Goal: Obtain resource: Download file/media

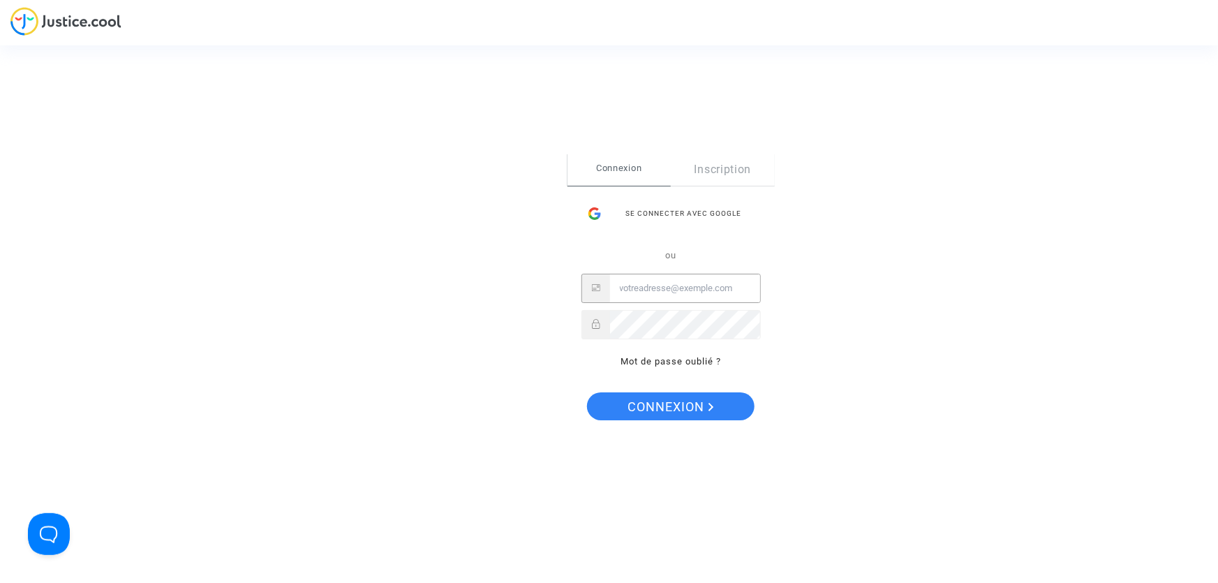
click at [641, 283] on input "Email" at bounding box center [685, 288] width 150 height 28
type input "GALEGAL@ETIHAD.AE"
click at [654, 395] on span "Connexion" at bounding box center [671, 406] width 86 height 29
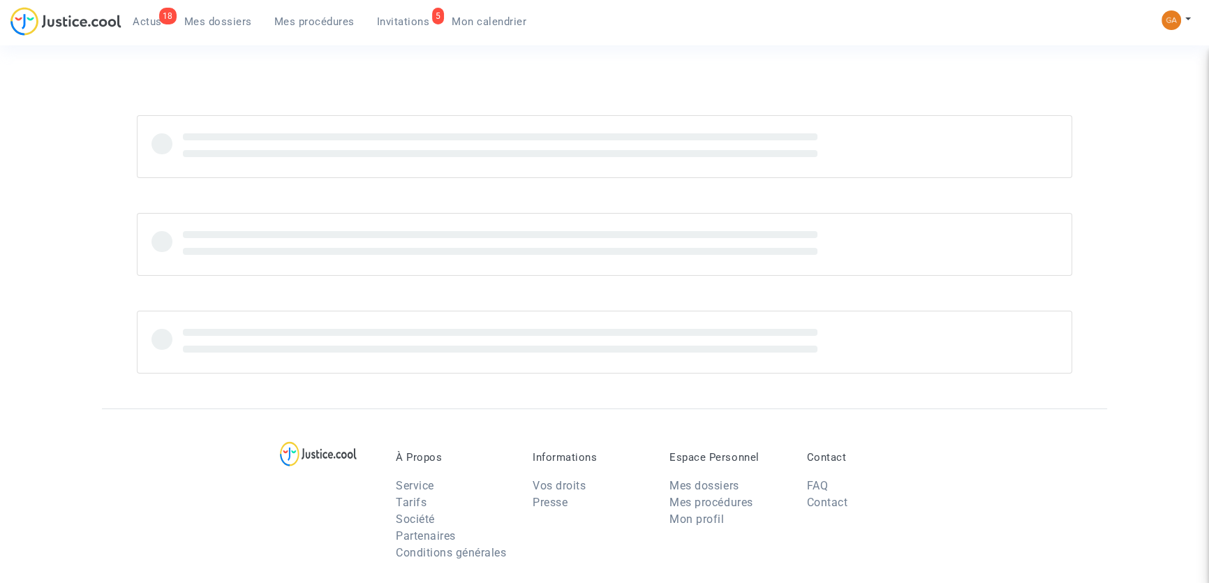
click at [400, 15] on span "Invitations" at bounding box center [403, 21] width 53 height 13
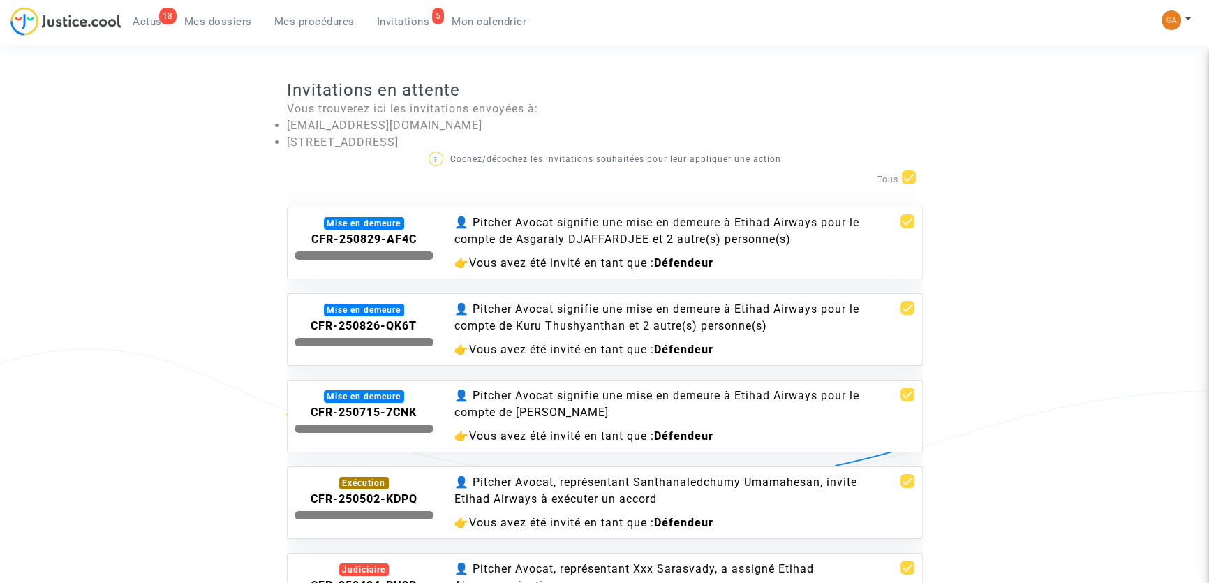
click at [154, 11] on link "18 Actus" at bounding box center [147, 21] width 52 height 21
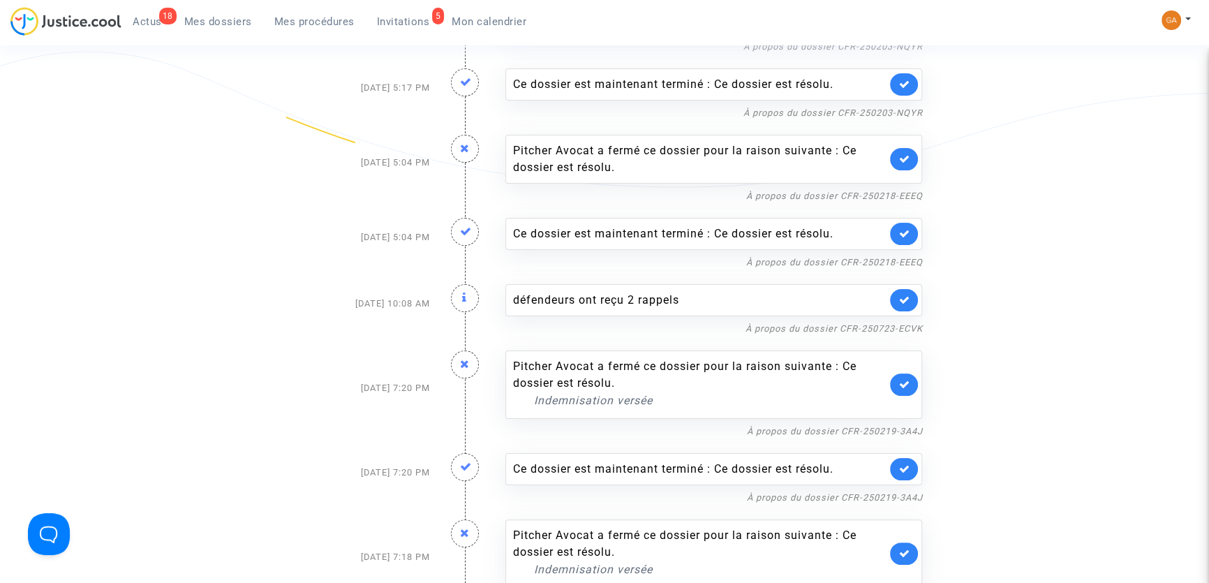
scroll to position [75, 0]
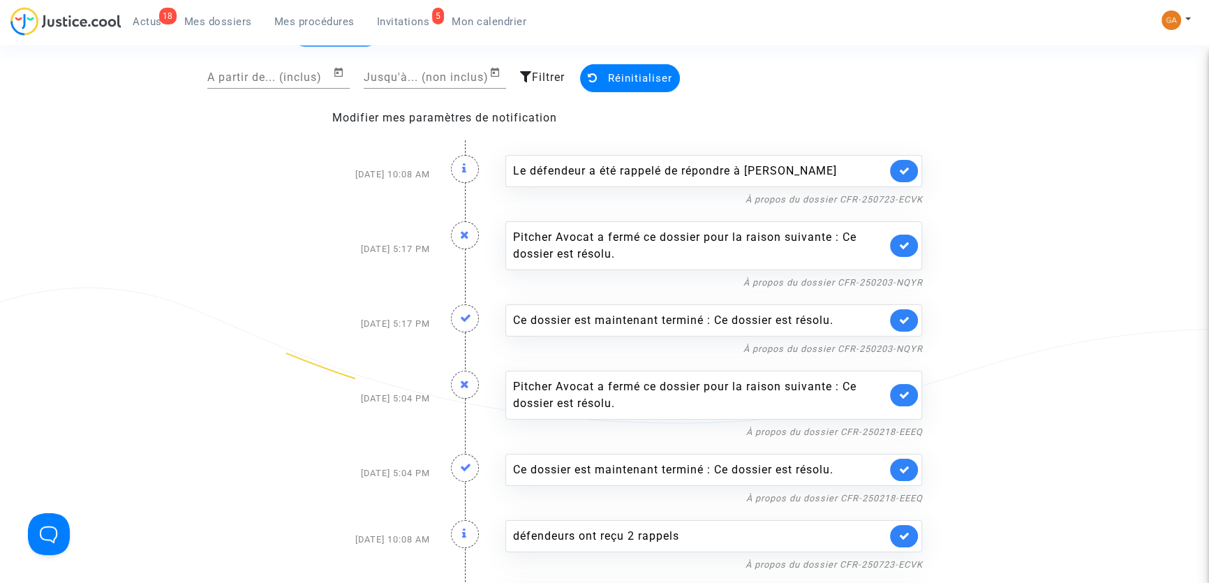
click at [896, 163] on link at bounding box center [904, 171] width 28 height 22
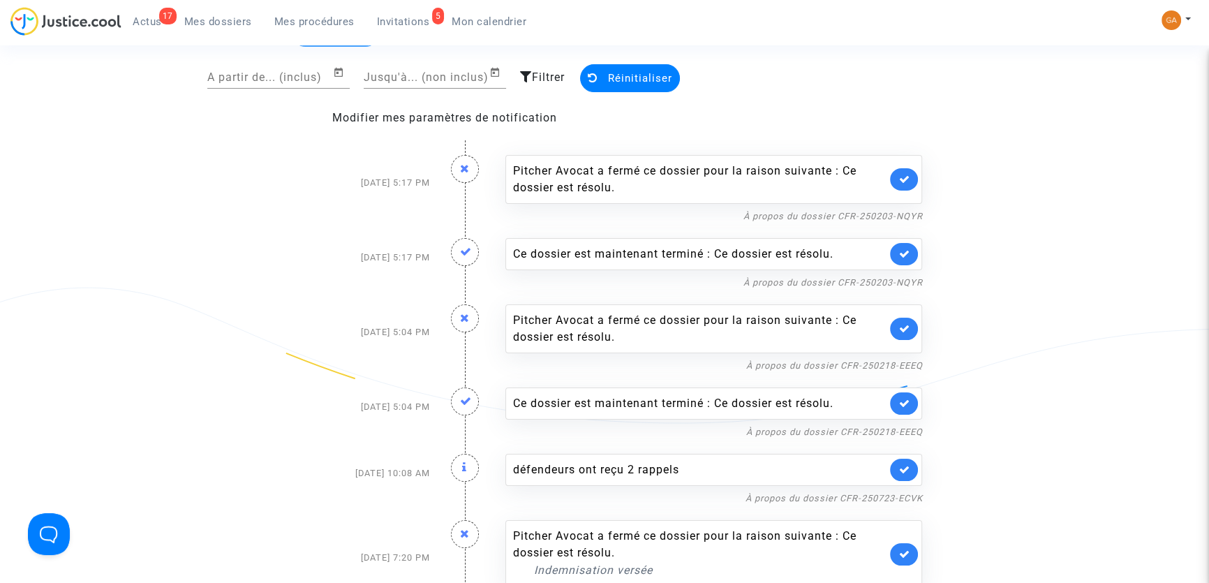
click at [904, 244] on link at bounding box center [904, 254] width 28 height 22
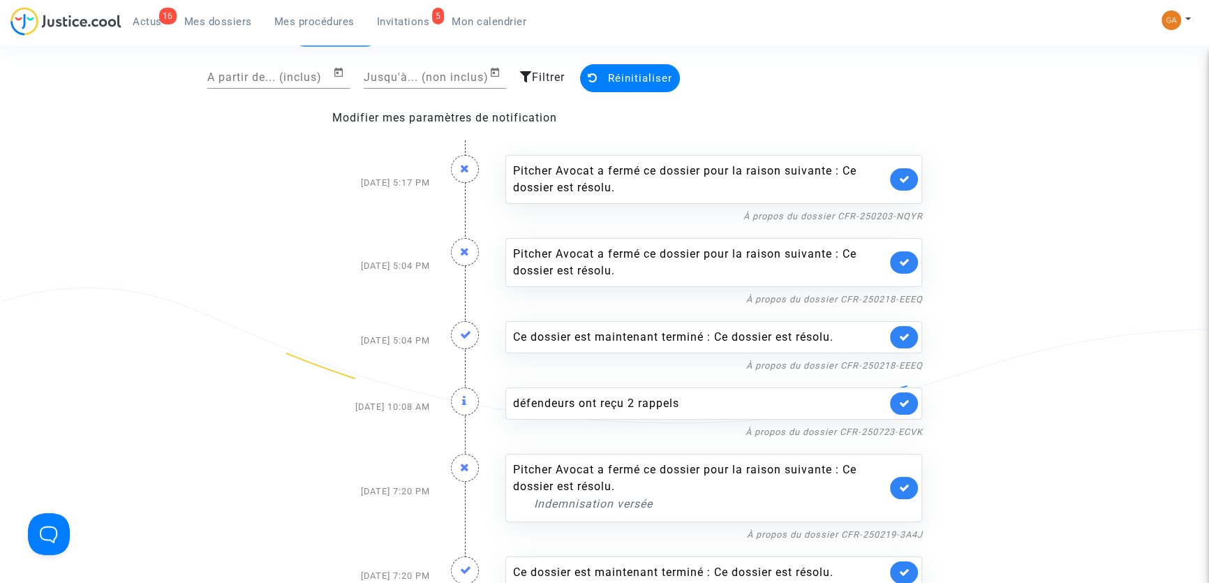
click at [909, 337] on link at bounding box center [904, 337] width 28 height 22
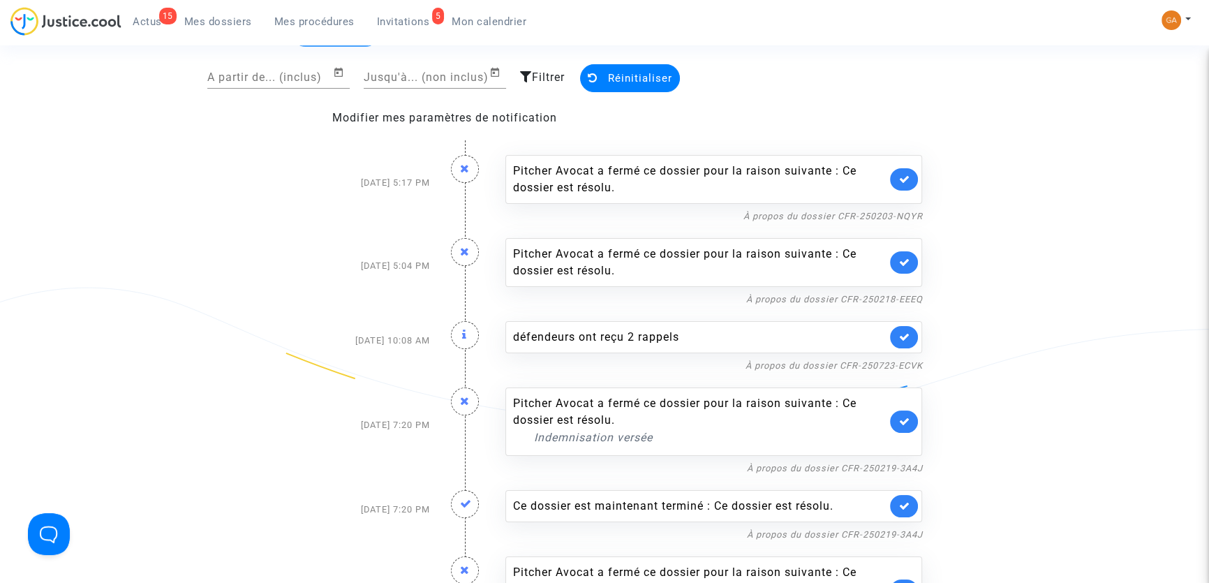
click at [911, 426] on link at bounding box center [904, 421] width 28 height 22
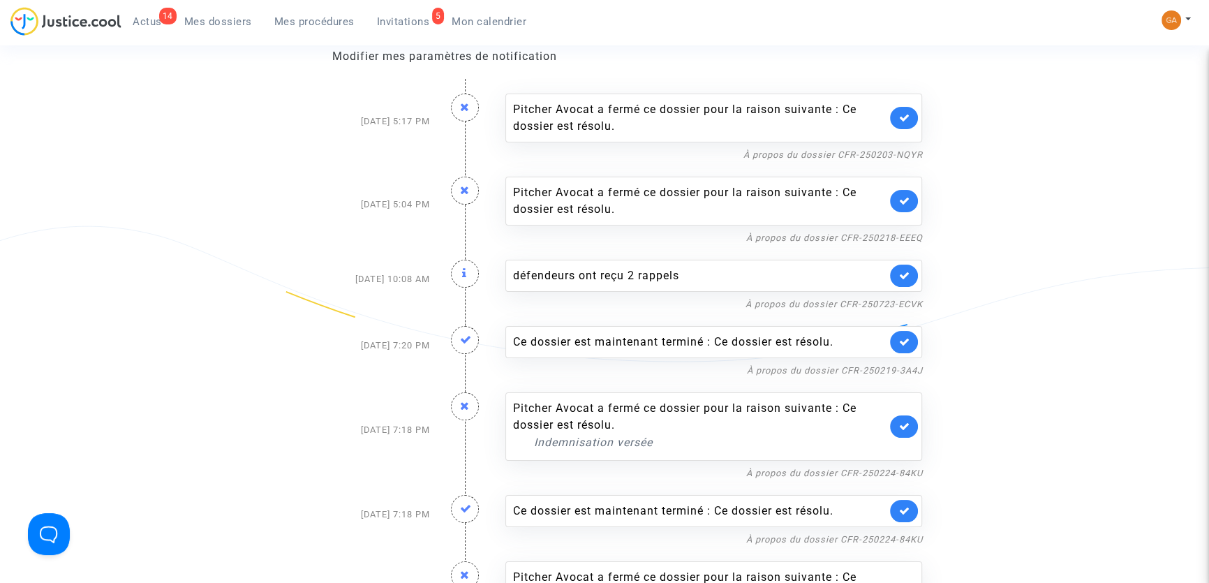
scroll to position [202, 0]
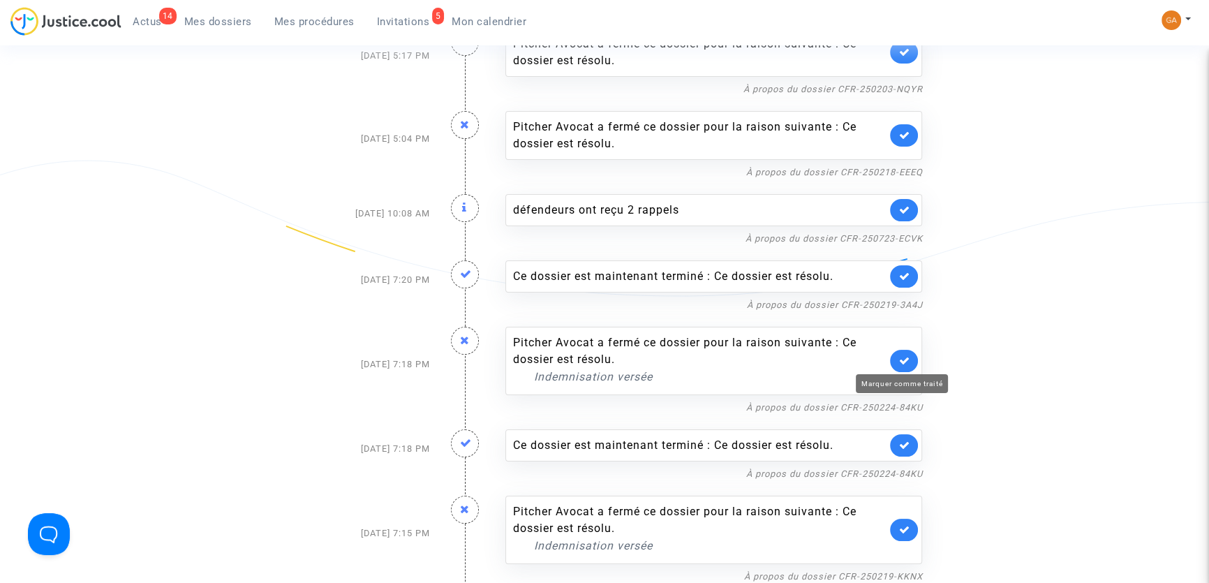
click at [905, 355] on icon at bounding box center [903, 360] width 11 height 10
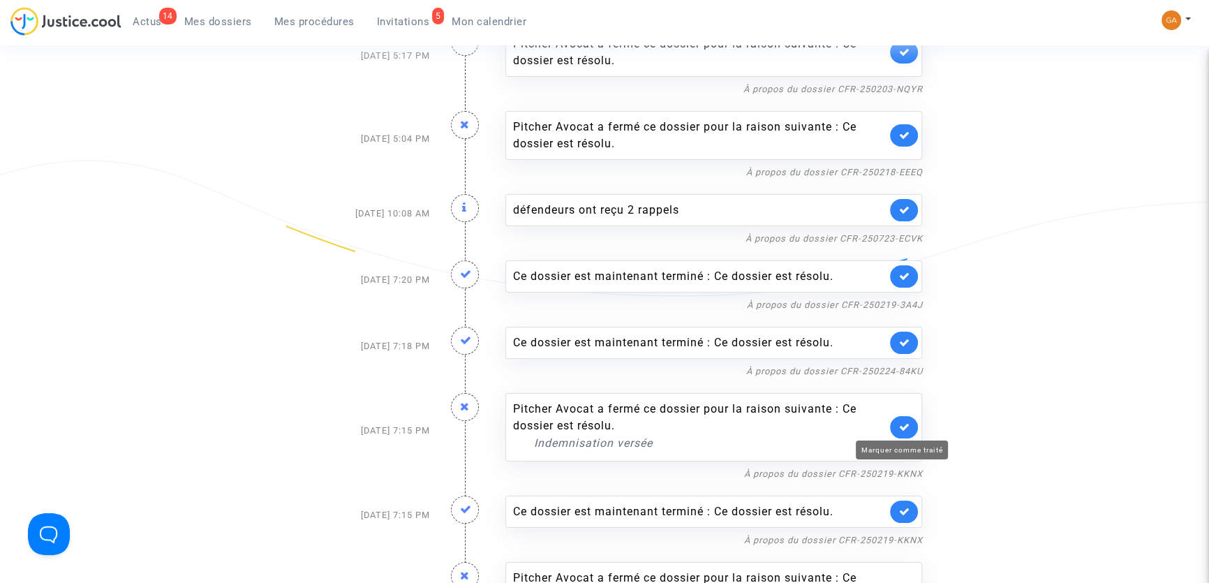
click at [902, 422] on icon at bounding box center [903, 427] width 11 height 10
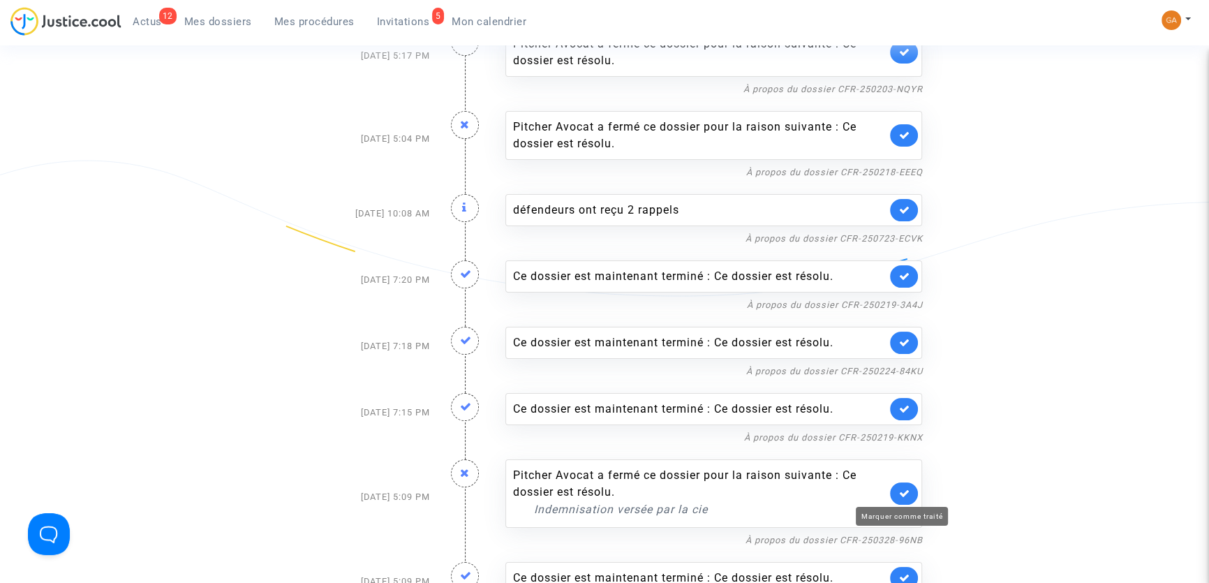
click at [907, 488] on icon at bounding box center [903, 493] width 11 height 10
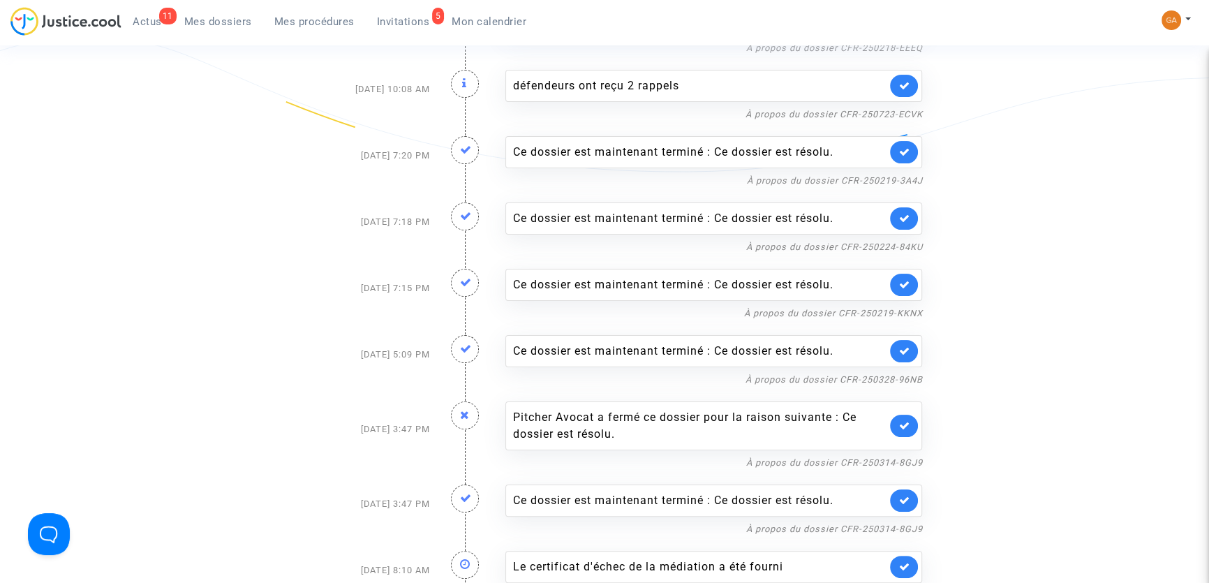
scroll to position [392, 0]
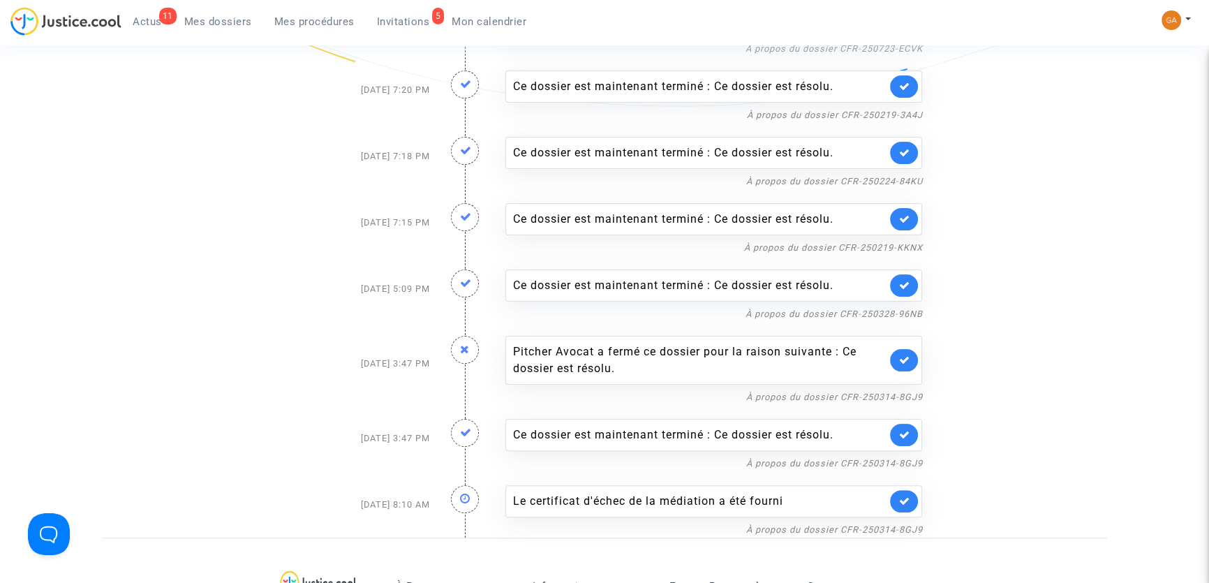
click at [908, 364] on link at bounding box center [904, 360] width 28 height 22
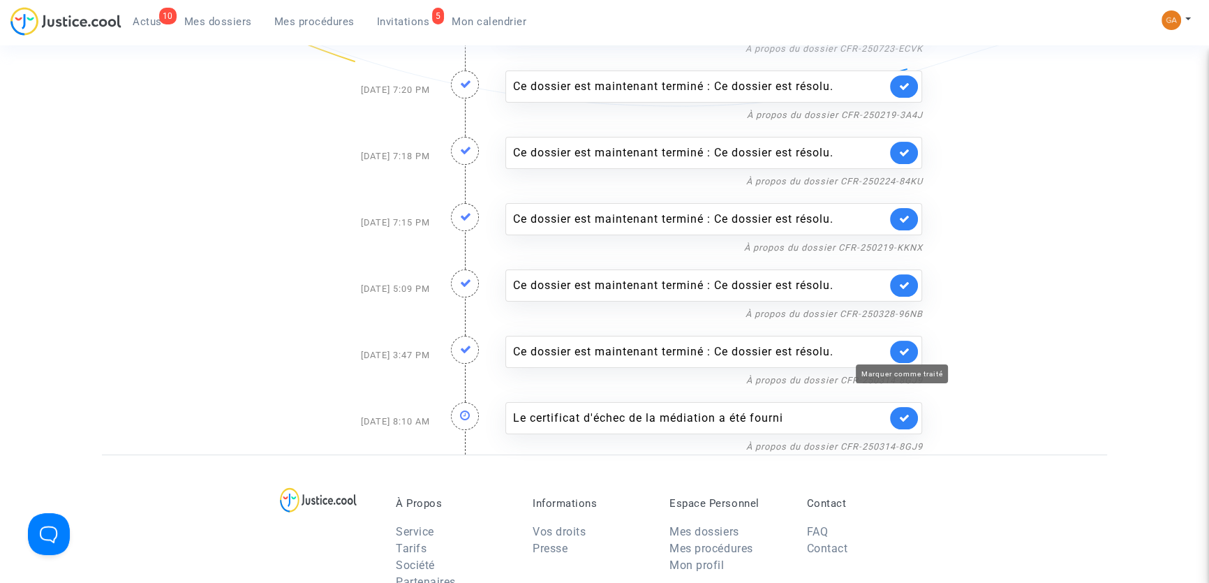
click at [907, 354] on icon at bounding box center [903, 351] width 11 height 10
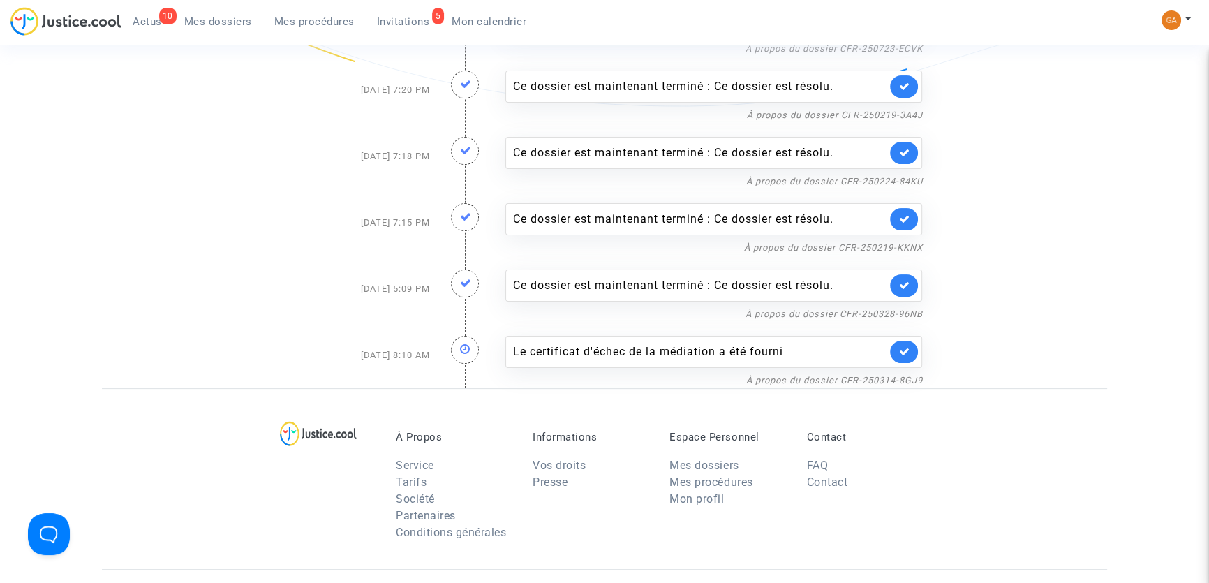
click at [895, 350] on link at bounding box center [904, 352] width 28 height 22
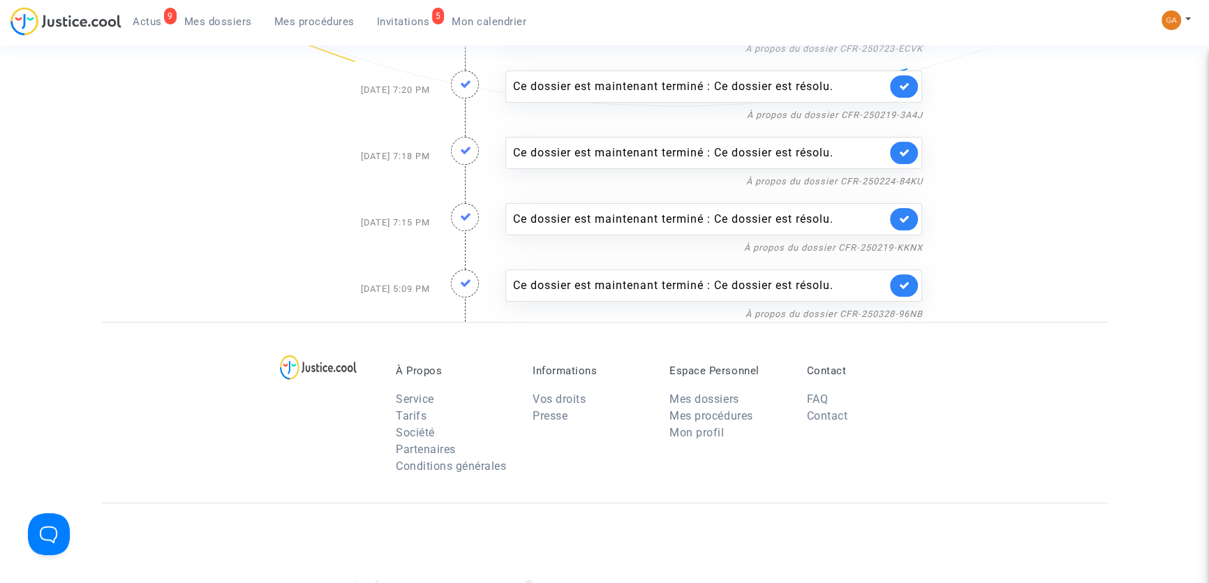
click at [909, 279] on link at bounding box center [904, 285] width 28 height 22
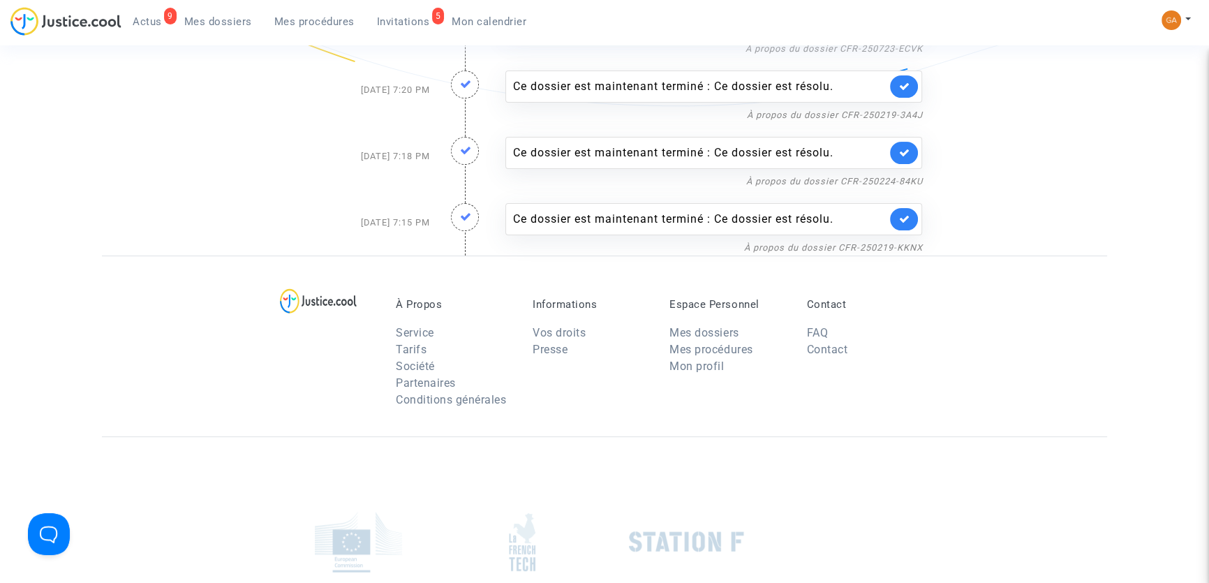
click at [893, 216] on link at bounding box center [904, 219] width 28 height 22
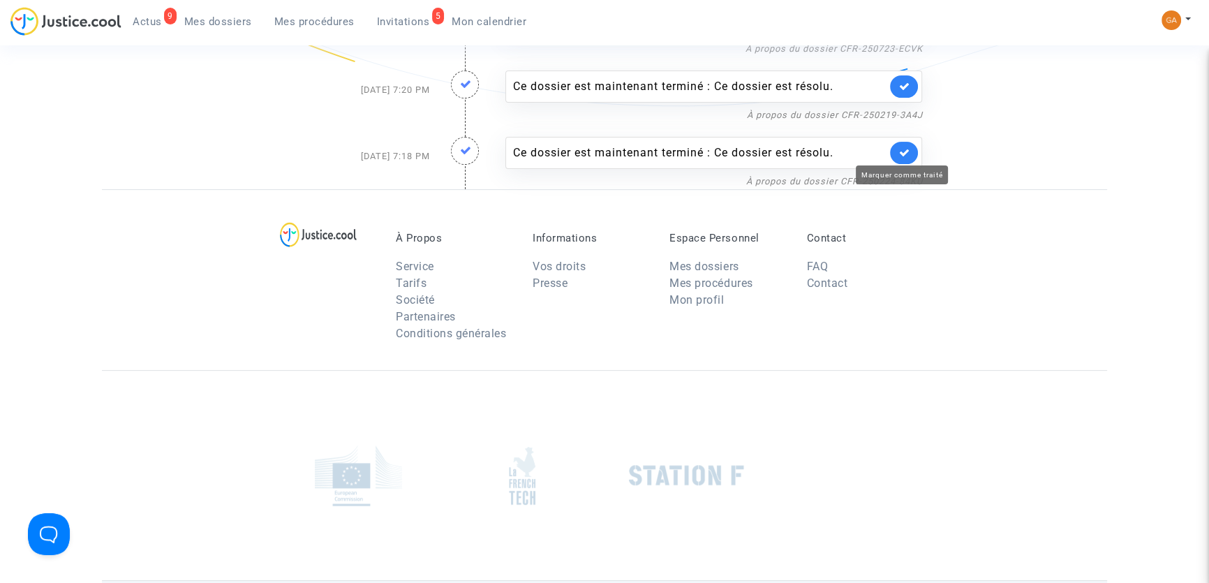
drag, startPoint x: 902, startPoint y: 154, endPoint x: 900, endPoint y: 140, distance: 14.1
click at [901, 144] on link at bounding box center [904, 153] width 28 height 22
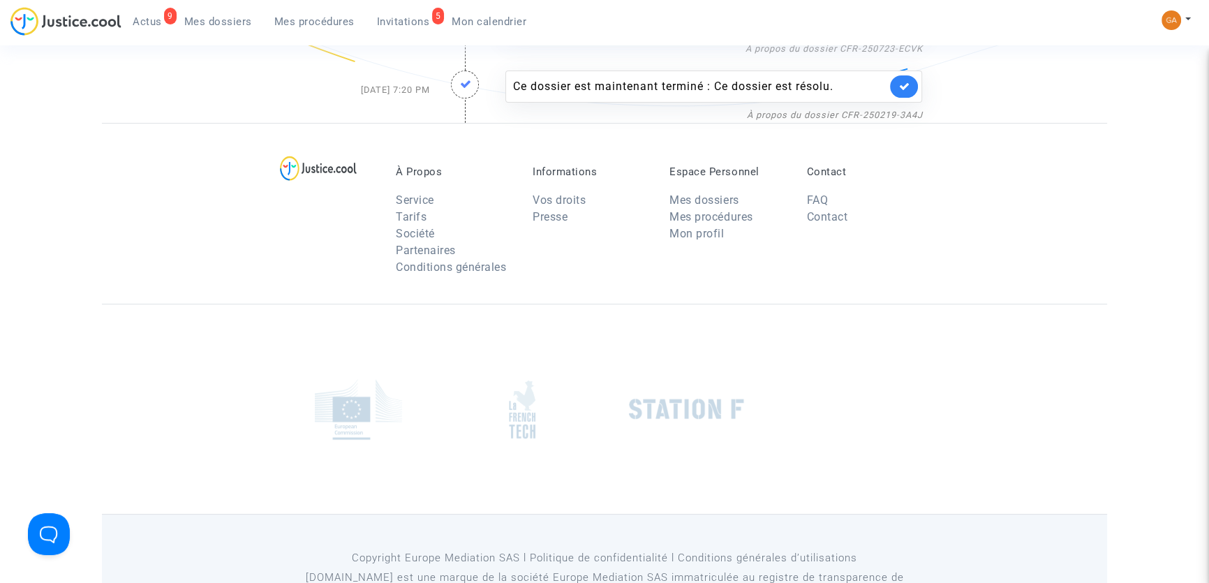
click at [896, 80] on link at bounding box center [904, 86] width 28 height 22
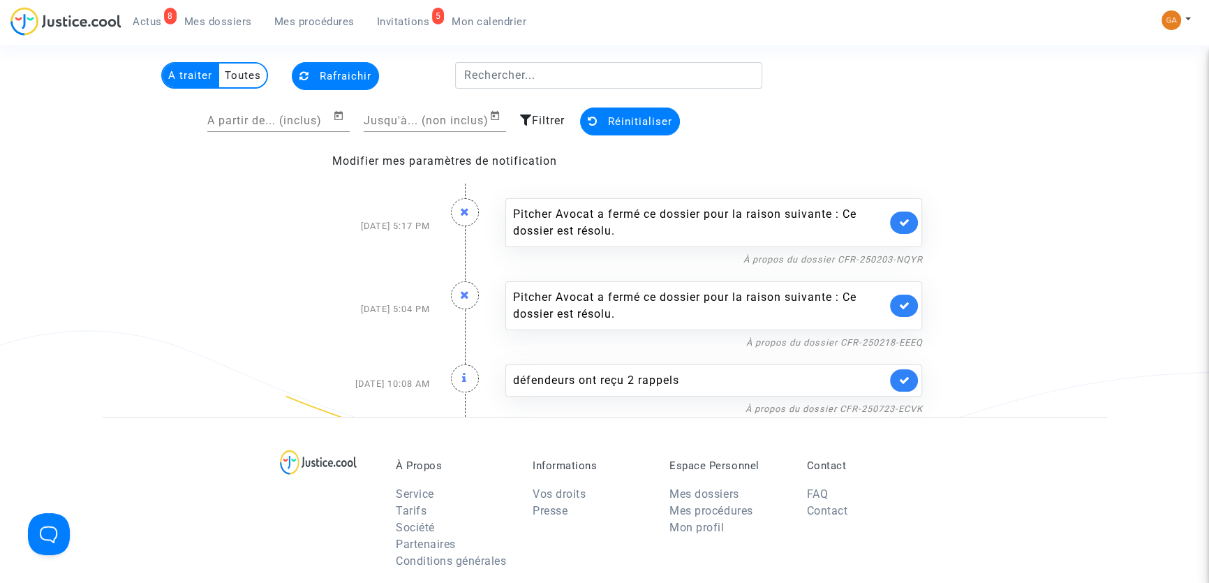
scroll to position [1, 0]
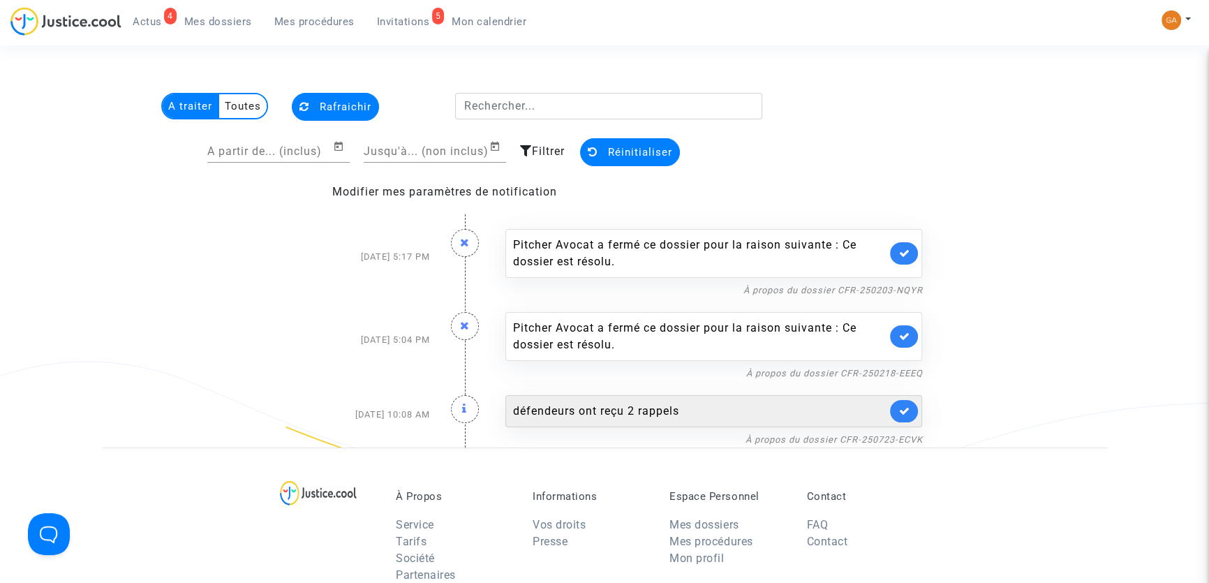
click at [911, 331] on link at bounding box center [904, 336] width 28 height 22
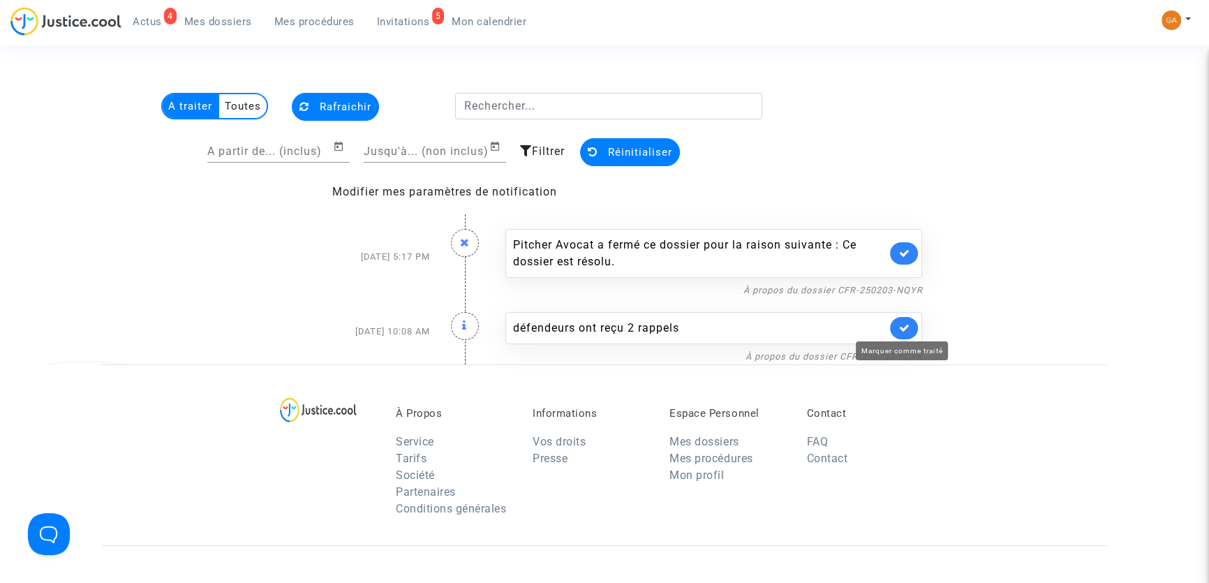
drag, startPoint x: 902, startPoint y: 322, endPoint x: 895, endPoint y: 278, distance: 45.2
click at [902, 322] on icon at bounding box center [903, 327] width 11 height 10
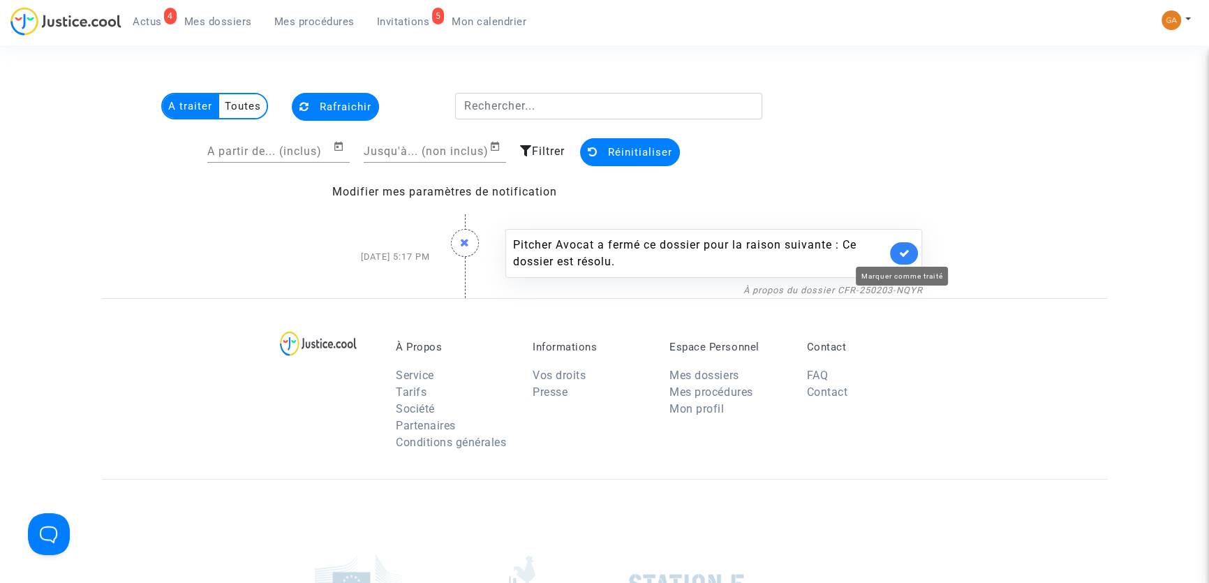
drag, startPoint x: 904, startPoint y: 248, endPoint x: 817, endPoint y: 232, distance: 89.5
click at [904, 248] on icon at bounding box center [903, 253] width 11 height 10
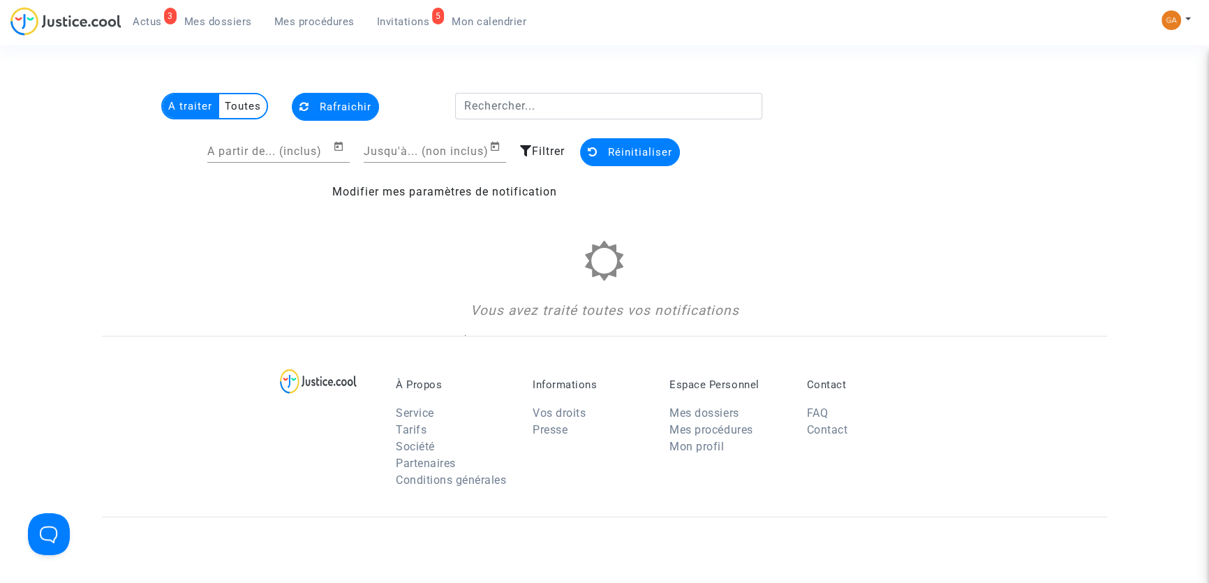
click at [234, 28] on link "Mes dossiers" at bounding box center [218, 21] width 90 height 21
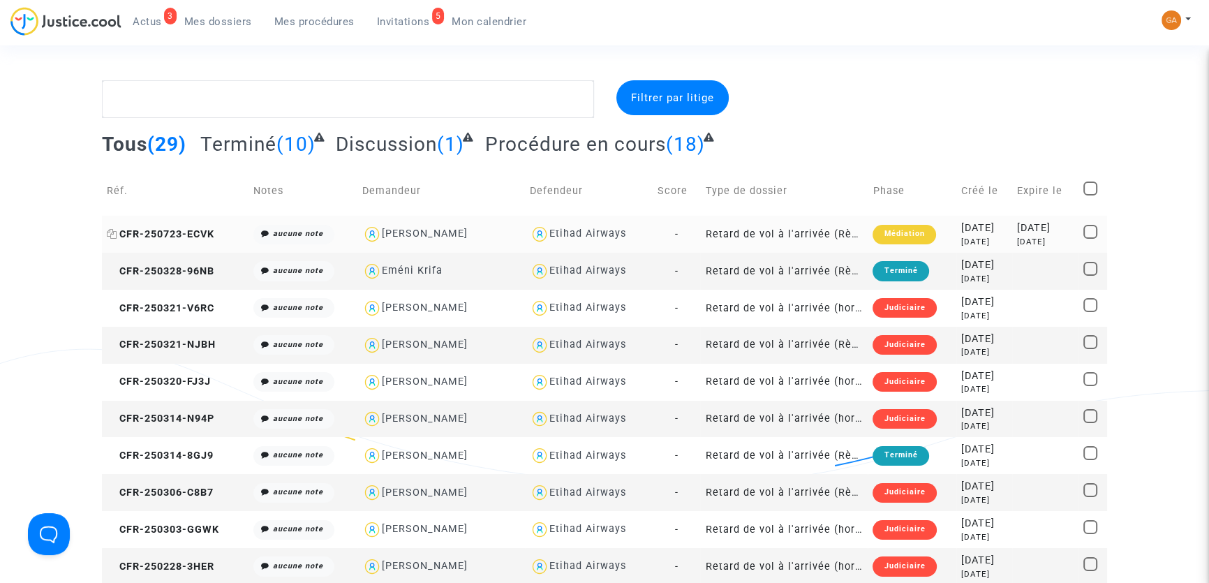
click at [166, 239] on span "CFR-250723-ECVK" at bounding box center [160, 234] width 107 height 12
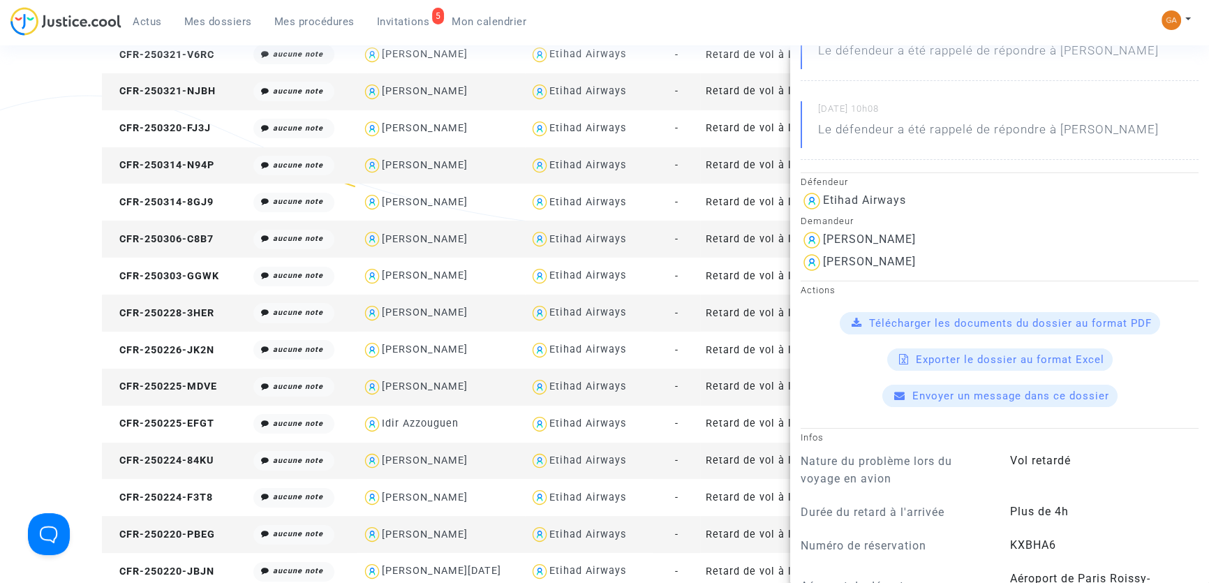
scroll to position [262, 0]
click at [963, 309] on div "Actions Télécharger les documents du dossier au format PDF Exporter le dossier …" at bounding box center [999, 345] width 419 height 126
click at [970, 322] on span "Télécharger les documents du dossier au format PDF" at bounding box center [1010, 324] width 283 height 13
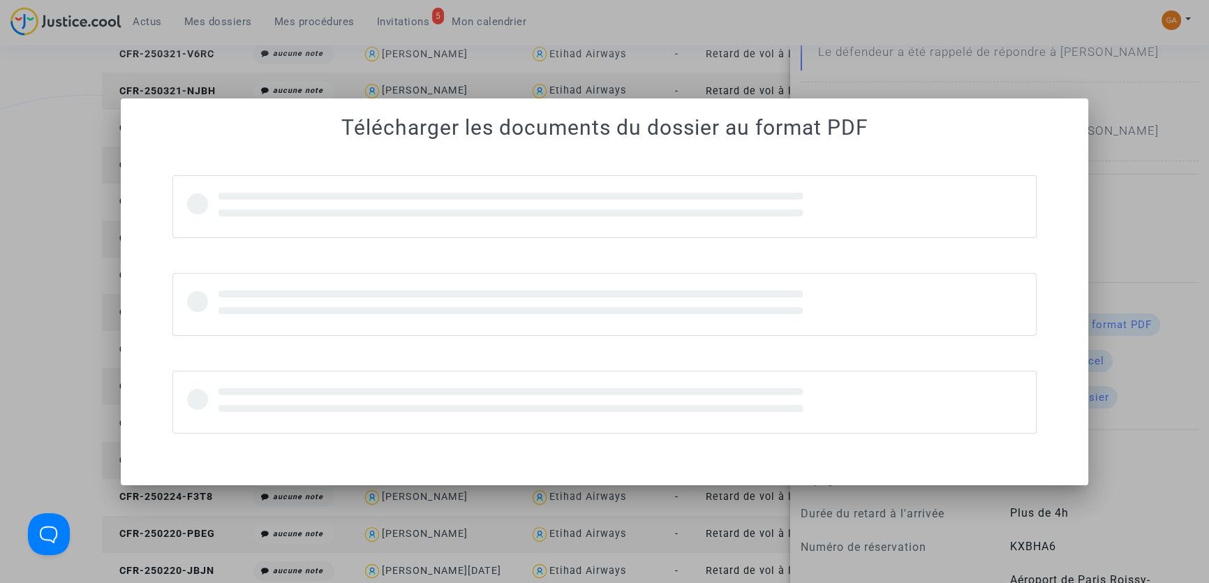
scroll to position [0, 0]
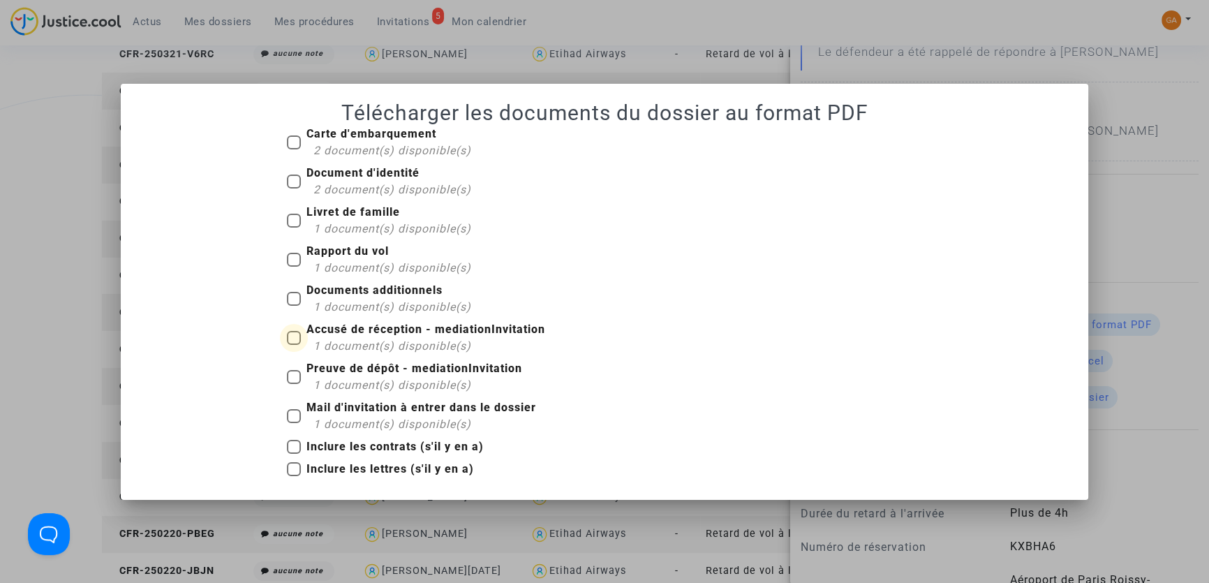
click at [336, 339] on span "1 document(s) disponible(s)" at bounding box center [392, 345] width 158 height 13
click at [294, 345] on input "Accusé de réception - mediationInvitation 1 document(s) disponible(s)" at bounding box center [293, 345] width 1 height 1
checkbox input "true"
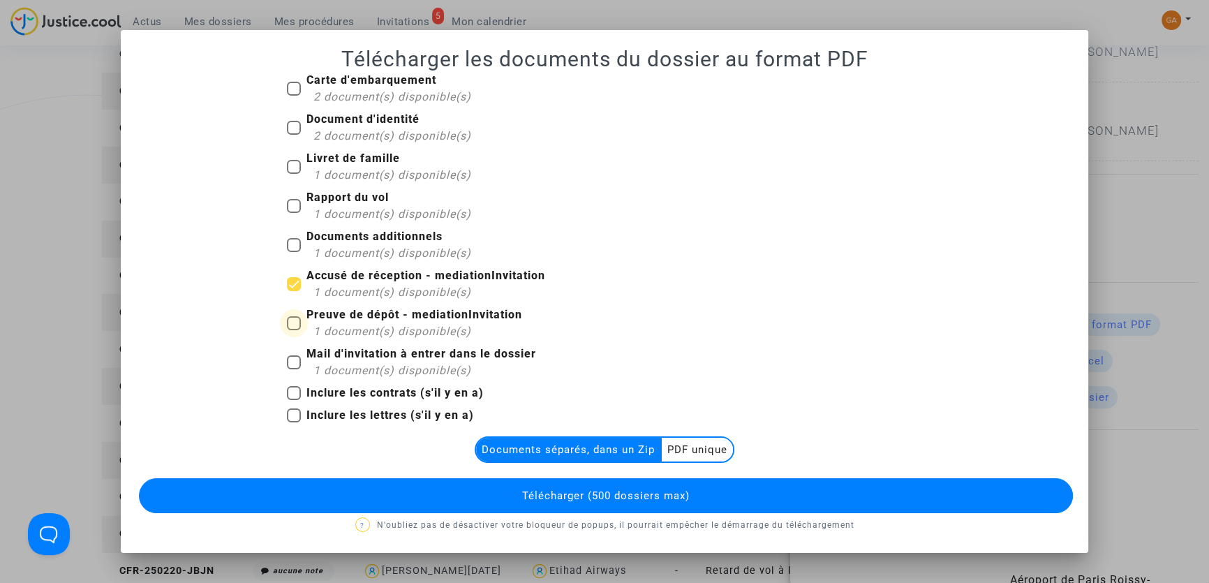
click at [301, 324] on label "Preuve de dépôt - mediationInvitation 1 document(s) disponible(s)" at bounding box center [404, 322] width 235 height 33
click at [294, 330] on input "Preuve de dépôt - mediationInvitation 1 document(s) disponible(s)" at bounding box center [293, 330] width 1 height 1
checkbox input "true"
click at [335, 361] on span "Mail d'invitation à entrer dans le dossier 1 document(s) disponible(s)" at bounding box center [421, 361] width 230 height 33
click at [294, 369] on input "Mail d'invitation à entrer dans le dossier 1 document(s) disponible(s)" at bounding box center [293, 369] width 1 height 1
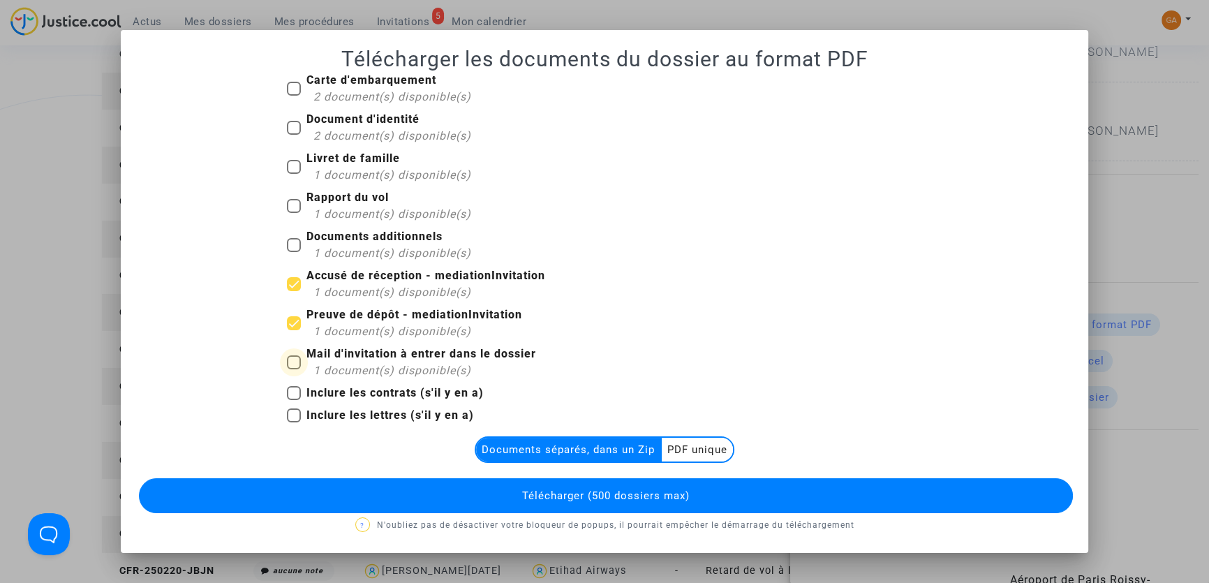
checkbox input "true"
click at [538, 498] on span "Télécharger (500 dossiers max)" at bounding box center [605, 495] width 167 height 13
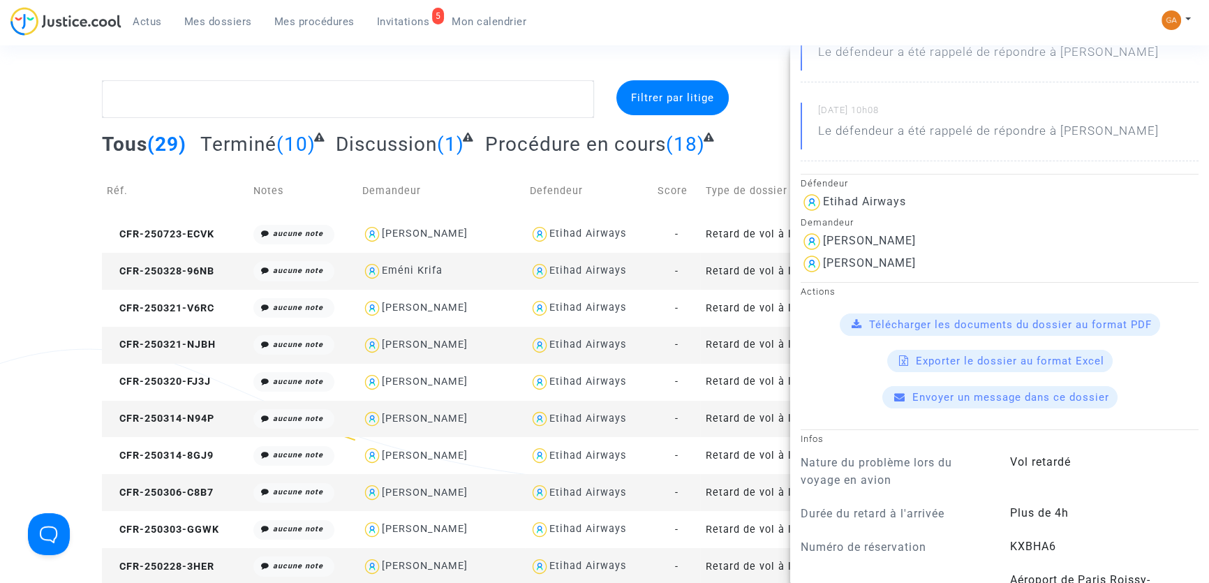
drag, startPoint x: 40, startPoint y: 195, endPoint x: 93, endPoint y: 16, distance: 187.0
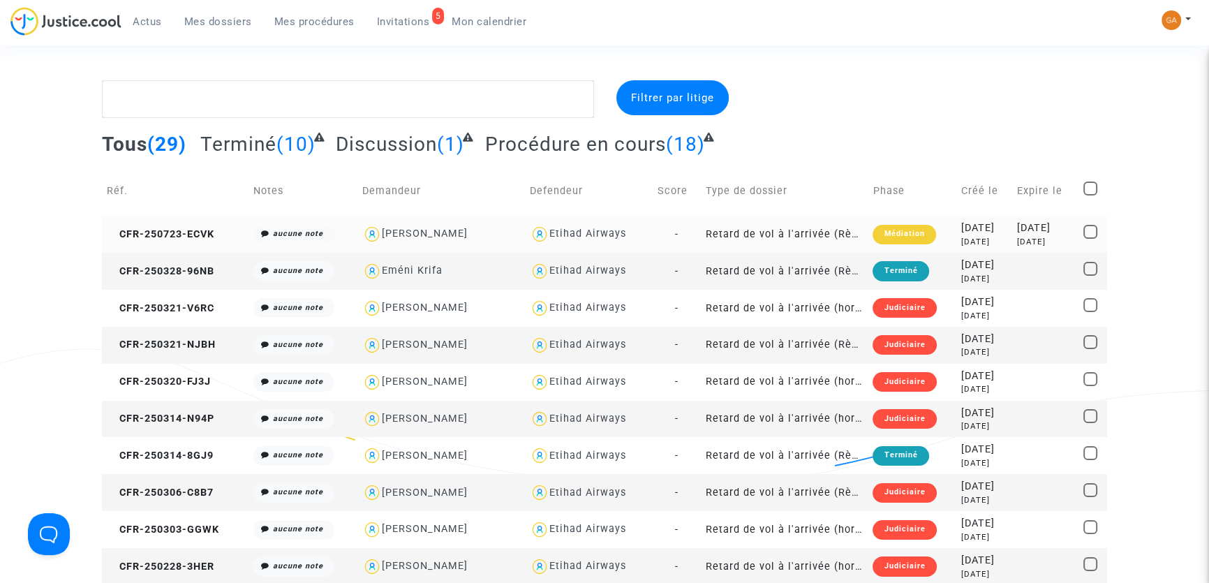
click at [167, 227] on td "CFR-250723-ECVK" at bounding box center [175, 234] width 147 height 37
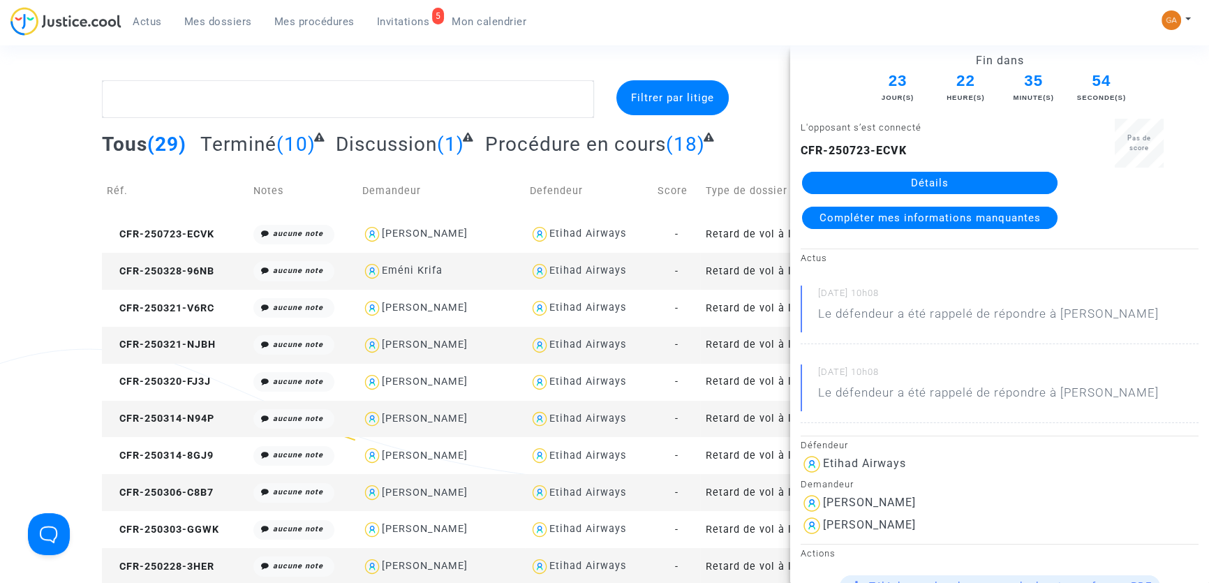
click at [949, 185] on link "Détails" at bounding box center [929, 183] width 255 height 22
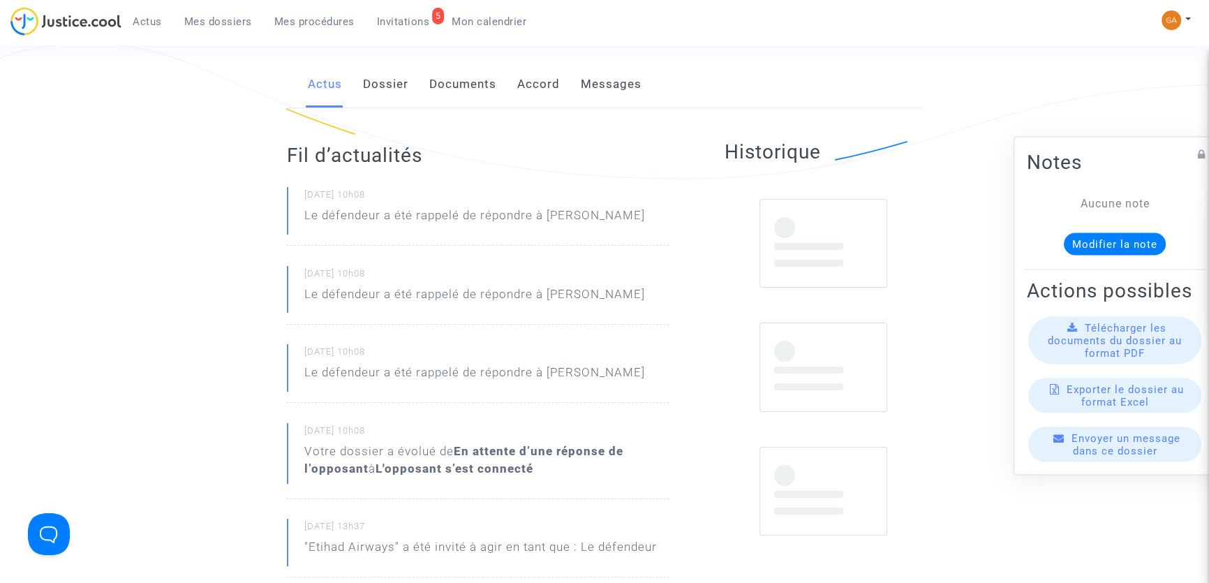
scroll to position [317, 0]
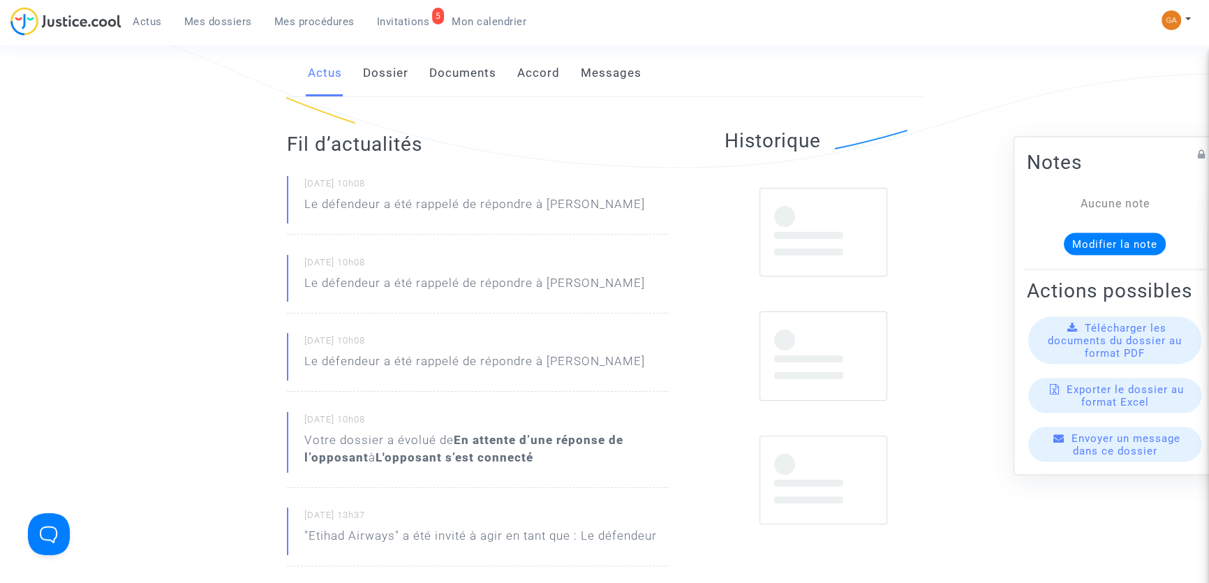
click at [452, 74] on link "Documents" at bounding box center [462, 73] width 67 height 46
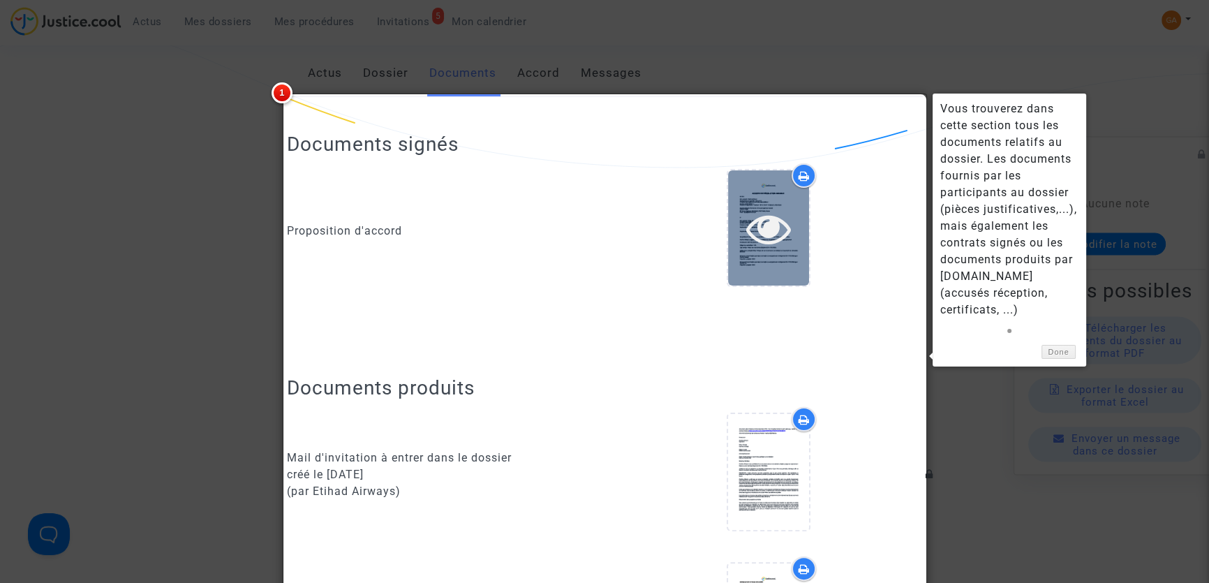
click at [773, 224] on icon at bounding box center [768, 228] width 45 height 45
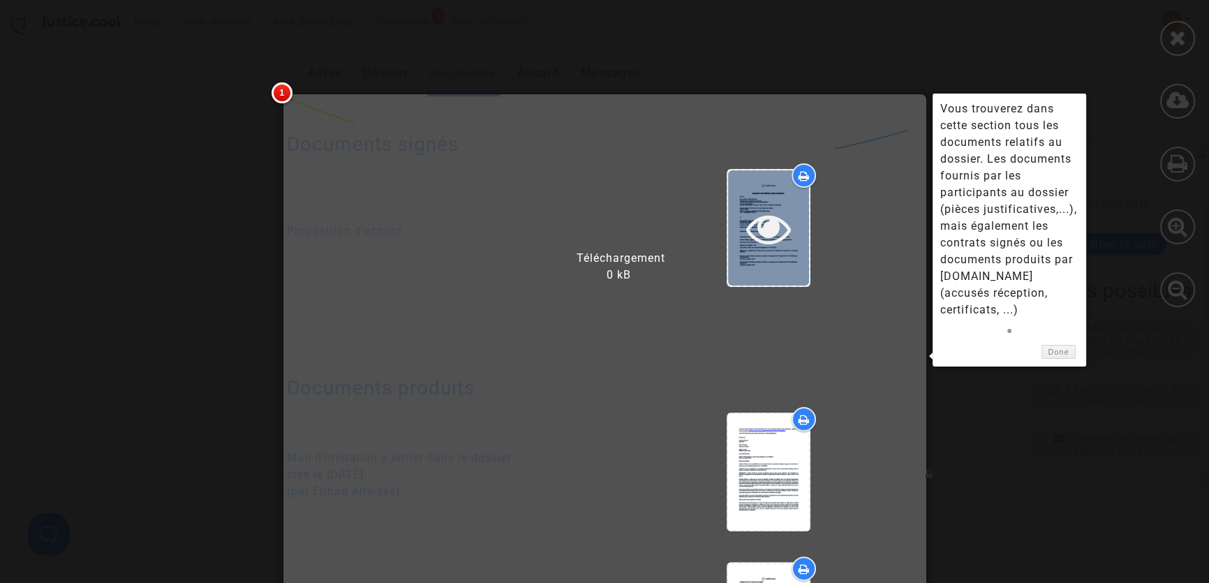
click at [773, 224] on icon at bounding box center [768, 228] width 45 height 45
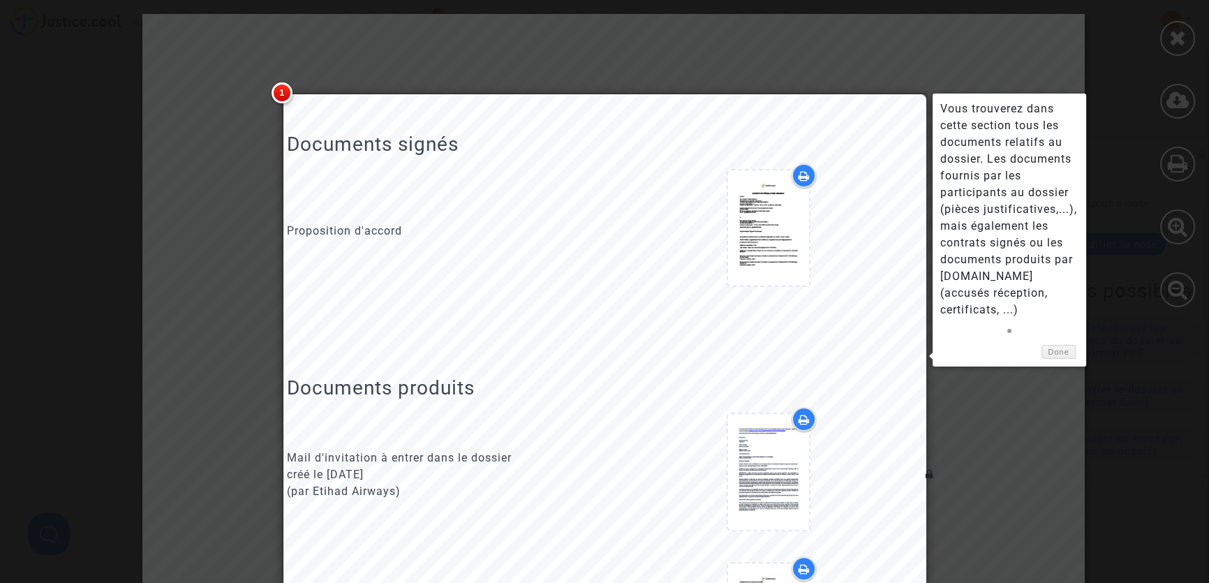
click at [634, 290] on div at bounding box center [769, 230] width 308 height 135
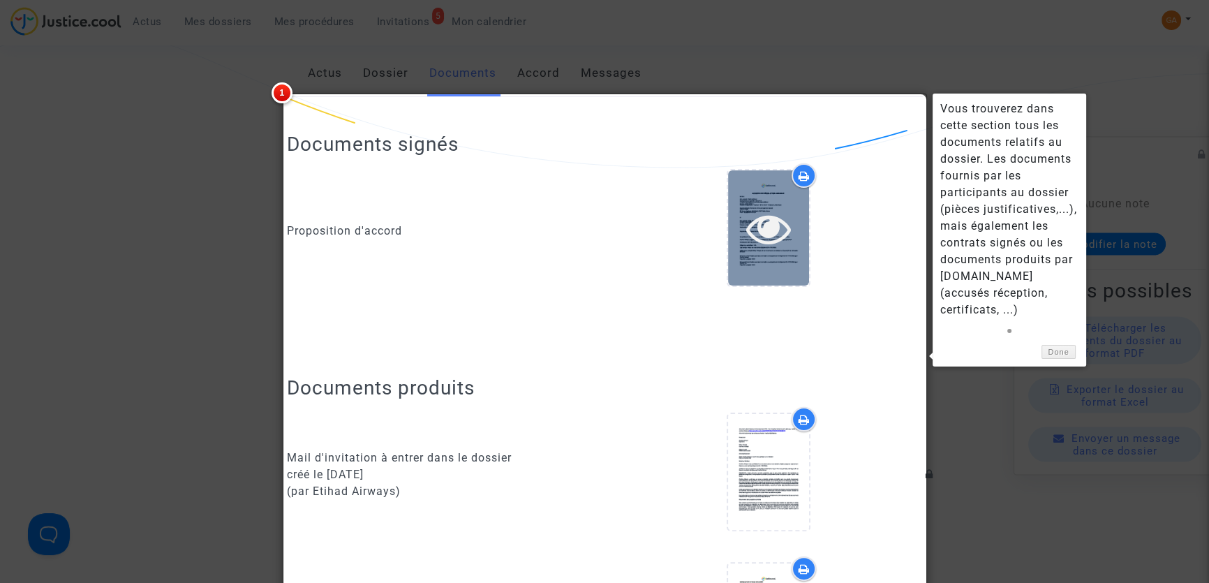
click at [741, 222] on div at bounding box center [768, 228] width 81 height 45
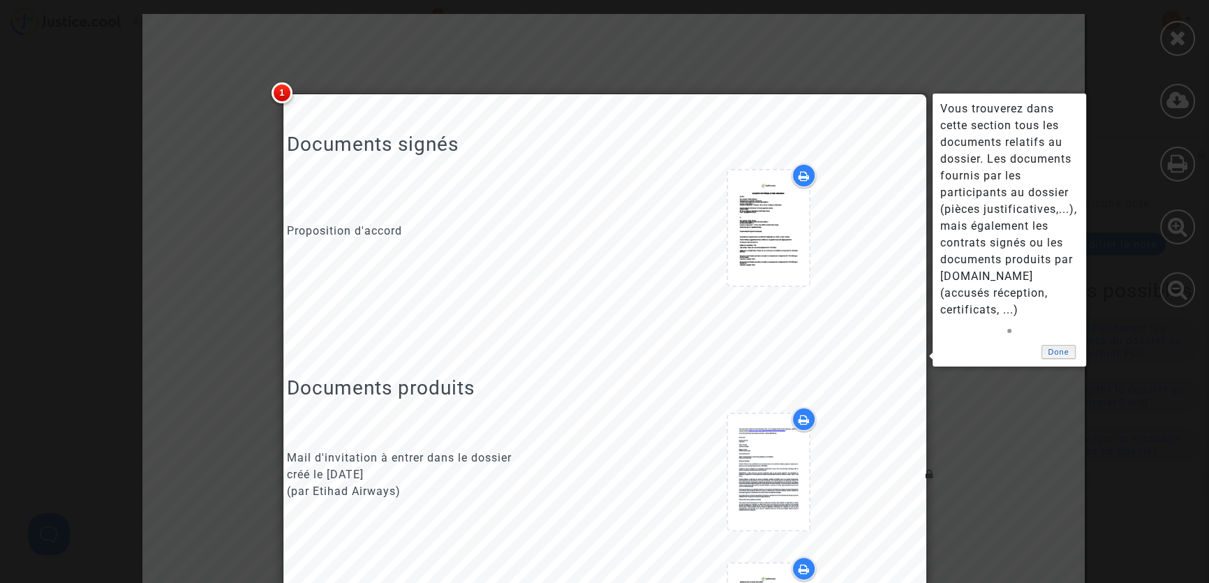
click at [1049, 345] on link "Done" at bounding box center [1058, 352] width 35 height 15
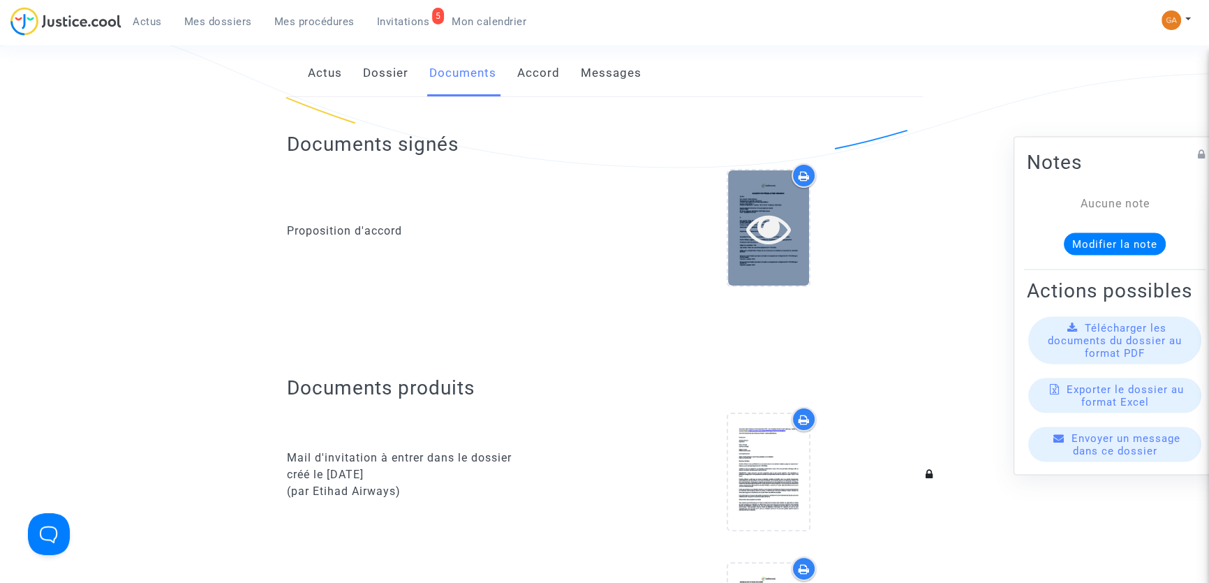
click at [771, 216] on icon at bounding box center [768, 228] width 45 height 45
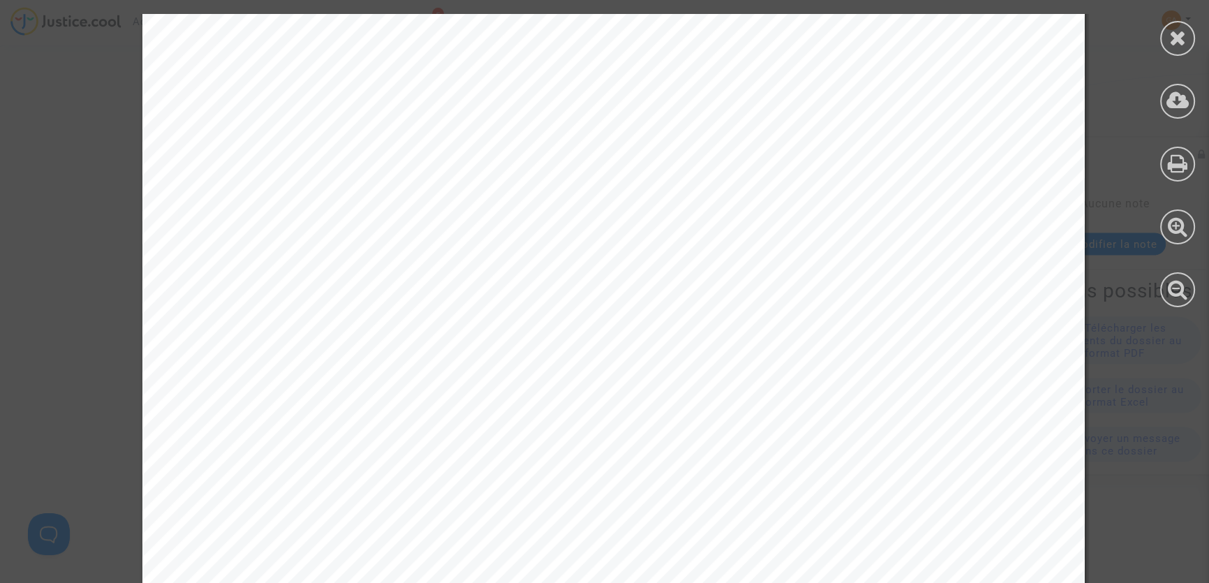
scroll to position [1522, 0]
drag, startPoint x: 262, startPoint y: 190, endPoint x: 539, endPoint y: 187, distance: 277.1
click at [407, 187] on span "IBAN : [FINANCIAL_ID]" at bounding box center [312, 188] width 189 height 17
copy span "FR76 4414 9000 0100 0017 0088"
drag, startPoint x: 520, startPoint y: 304, endPoint x: 657, endPoint y: 303, distance: 137.5
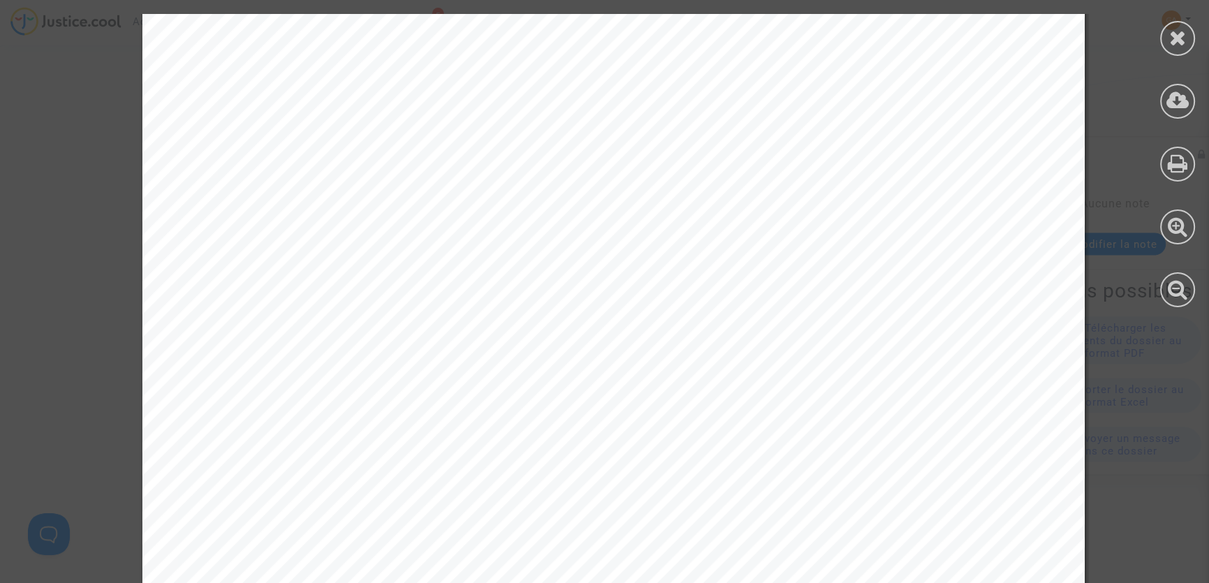
click at [658, 303] on div "Demande 3: Remboursement des frais de médiation pour [PERSON_NAME] Proposition …" at bounding box center [613, 496] width 942 height 1332
click at [657, 303] on span "CFR-250723-ECVK" at bounding box center [619, 298] width 155 height 17
drag, startPoint x: 393, startPoint y: 154, endPoint x: 560, endPoint y: 155, distance: 166.8
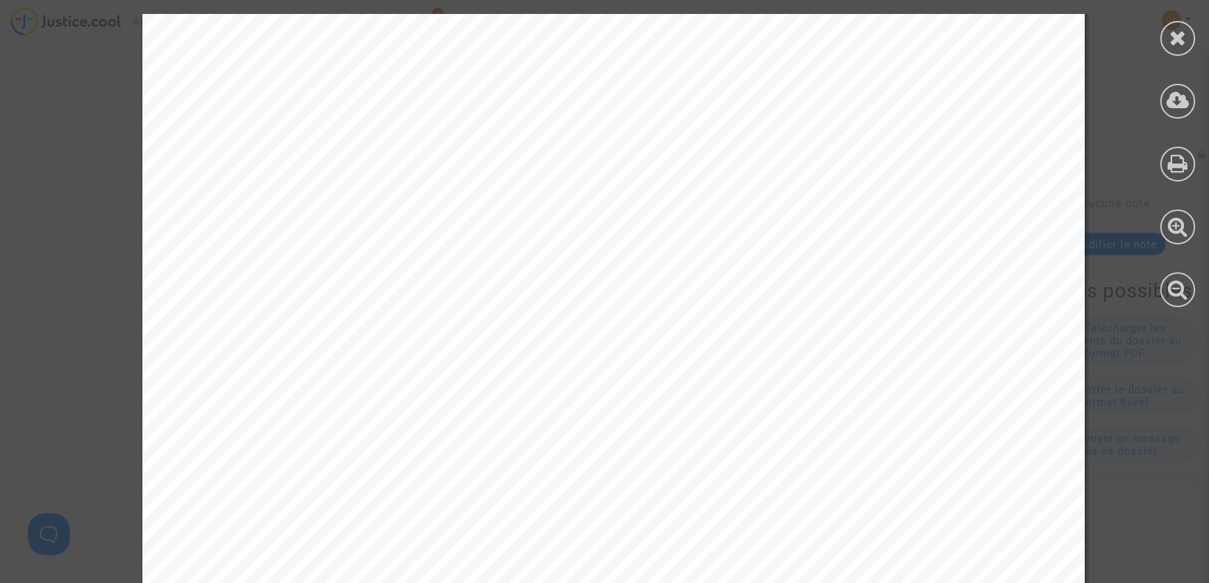
click at [560, 155] on span "Propriétaire du compte : Europe Mediation SAS" at bounding box center [408, 151] width 380 height 17
click at [472, 153] on span "Propriétaire du compte : Europe Mediation SAS" at bounding box center [408, 151] width 380 height 17
drag, startPoint x: 391, startPoint y: 153, endPoint x: 553, endPoint y: 157, distance: 162.7
click at [553, 157] on span "Propriétaire du compte : Europe Mediation SAS" at bounding box center [408, 151] width 380 height 17
click at [554, 154] on span "Propriétaire du compte : Europe Mediation SAS" at bounding box center [408, 151] width 380 height 17
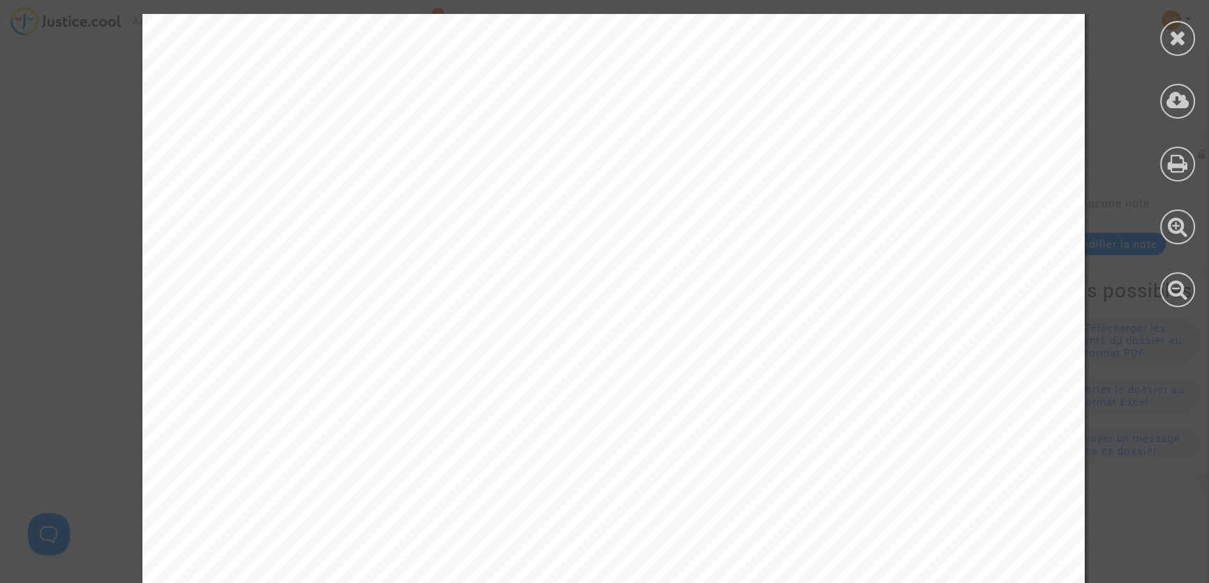
drag, startPoint x: 554, startPoint y: 154, endPoint x: 394, endPoint y: 151, distance: 160.5
click at [394, 151] on span "Propriétaire du compte : Europe Mediation SAS" at bounding box center [408, 151] width 380 height 17
click at [393, 151] on span "Propriétaire du compte : Europe Mediation SAS" at bounding box center [408, 151] width 380 height 17
drag, startPoint x: 391, startPoint y: 151, endPoint x: 554, endPoint y: 154, distance: 163.3
click at [554, 154] on span "Propriétaire du compte : Europe Mediation SAS" at bounding box center [408, 151] width 380 height 17
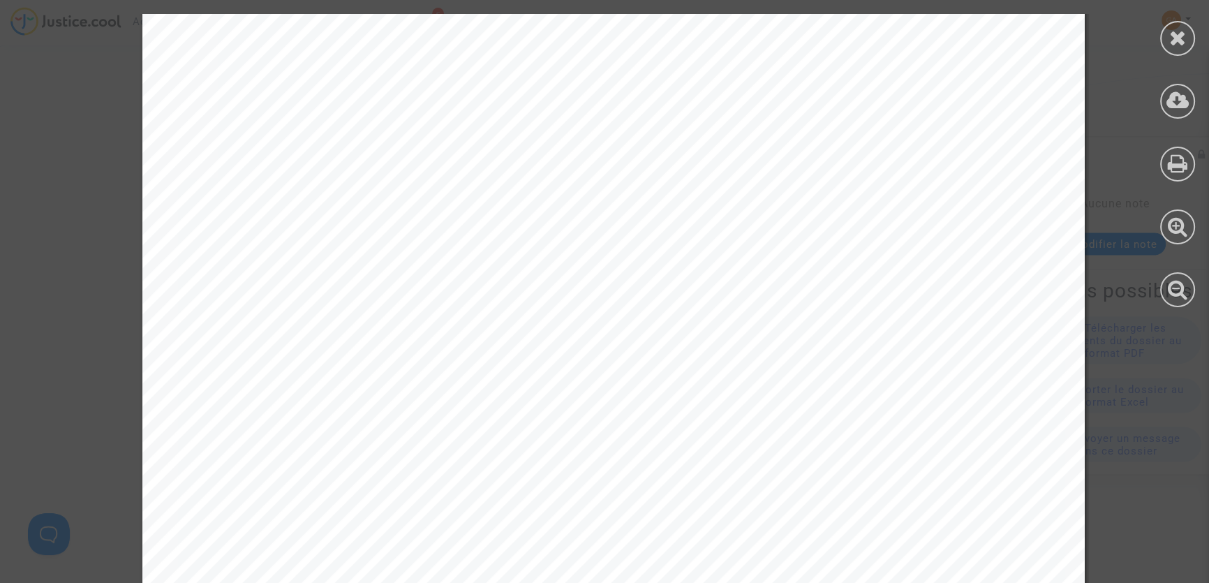
drag, startPoint x: 465, startPoint y: 148, endPoint x: 440, endPoint y: 225, distance: 80.6
click at [440, 225] on div "Demande 3: Remboursement des frais de médiation pour [PERSON_NAME] Proposition …" at bounding box center [613, 496] width 942 height 1332
drag, startPoint x: 535, startPoint y: 299, endPoint x: 678, endPoint y: 306, distance: 142.5
click at [678, 306] on span "CFR-250723-ECVK" at bounding box center [619, 298] width 155 height 17
copy span "CFR-250723-ECV"
